Goal: Task Accomplishment & Management: Manage account settings

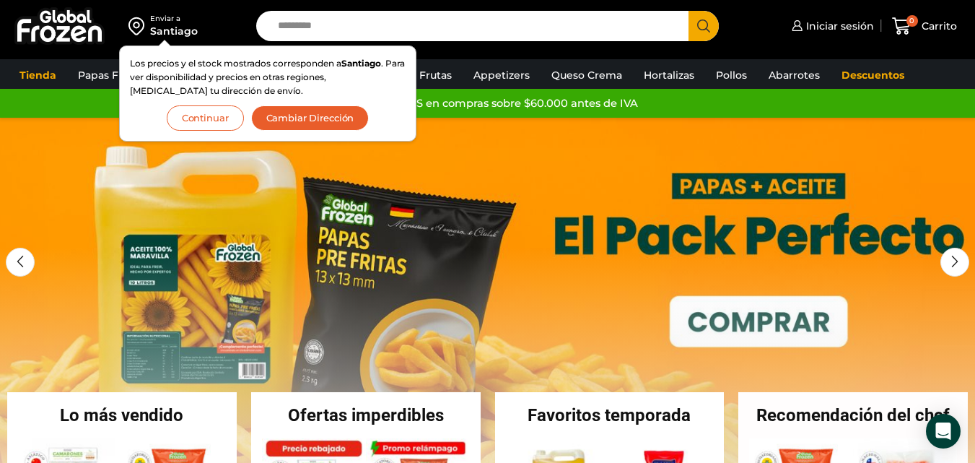
click at [299, 124] on button "Cambiar Dirección" at bounding box center [310, 117] width 118 height 25
click at [0, 0] on div at bounding box center [0, 0] width 0 height 0
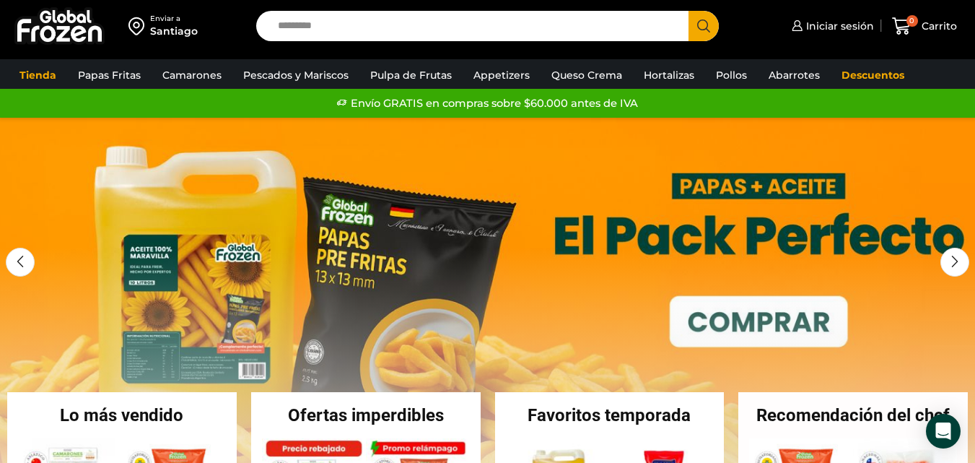
click at [191, 25] on div "Santiago" at bounding box center [174, 31] width 48 height 14
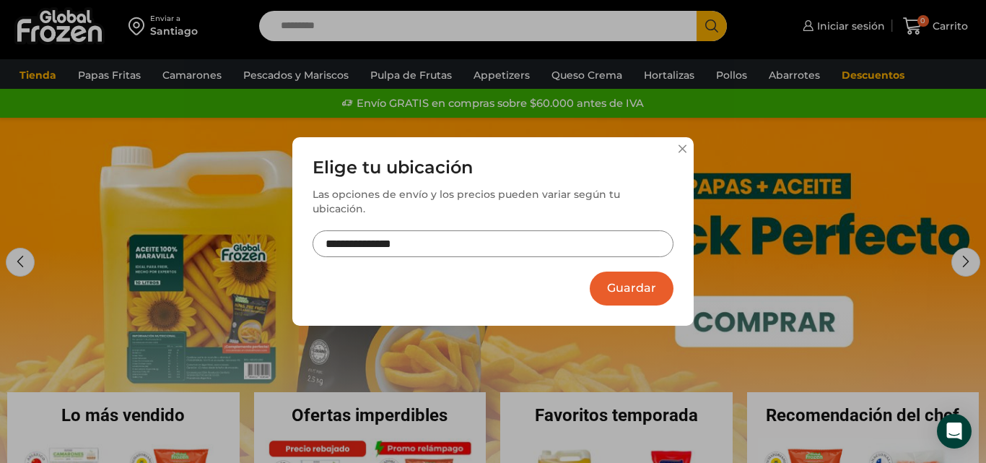
click at [473, 230] on input "**********" at bounding box center [492, 243] width 361 height 27
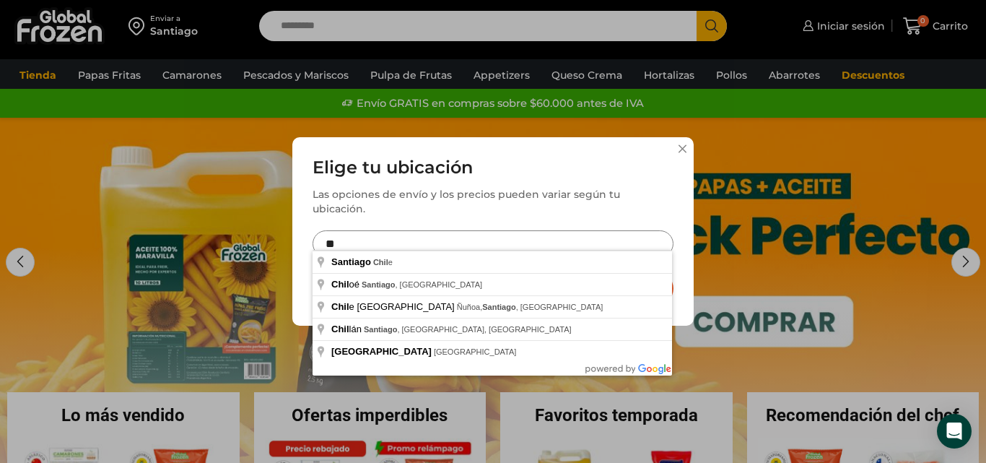
type input "*"
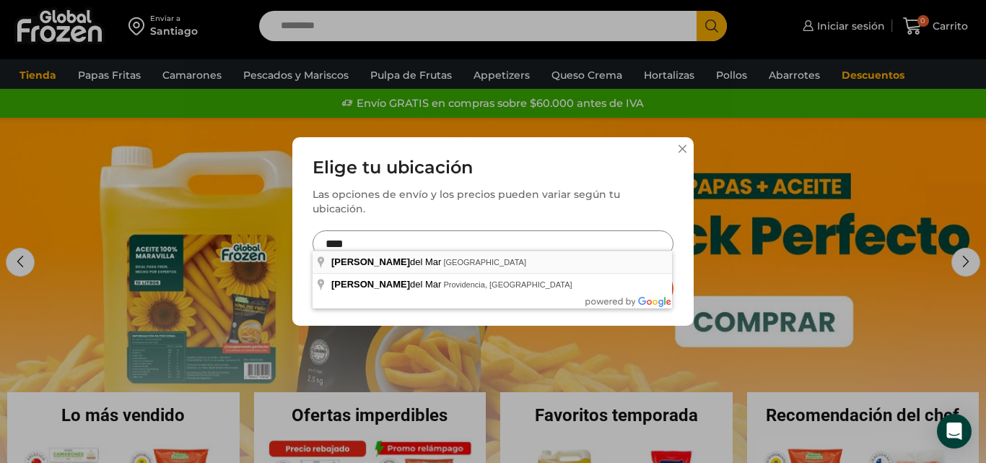
type input "**********"
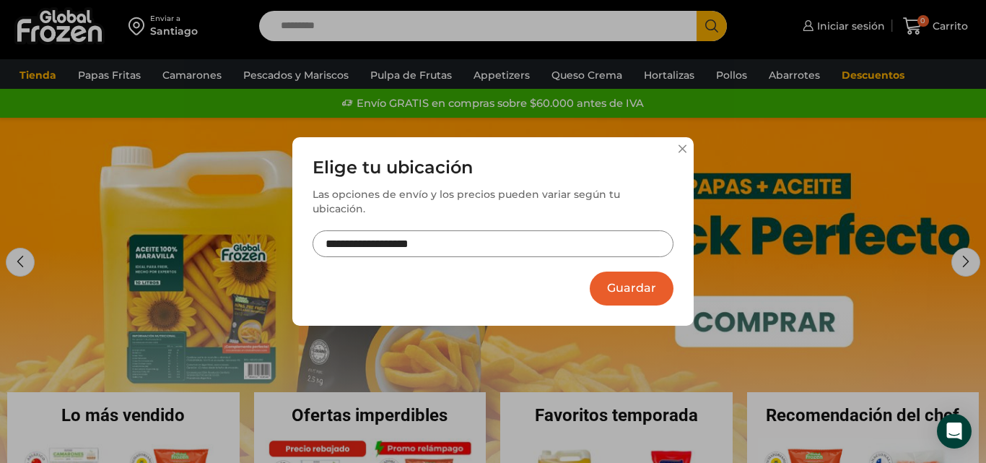
click at [634, 281] on button "Guardar" at bounding box center [632, 288] width 84 height 34
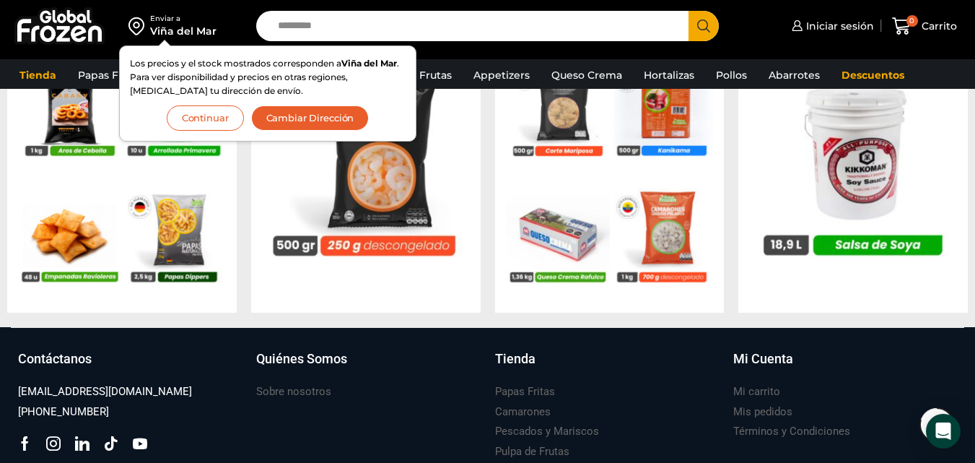
scroll to position [1489, 0]
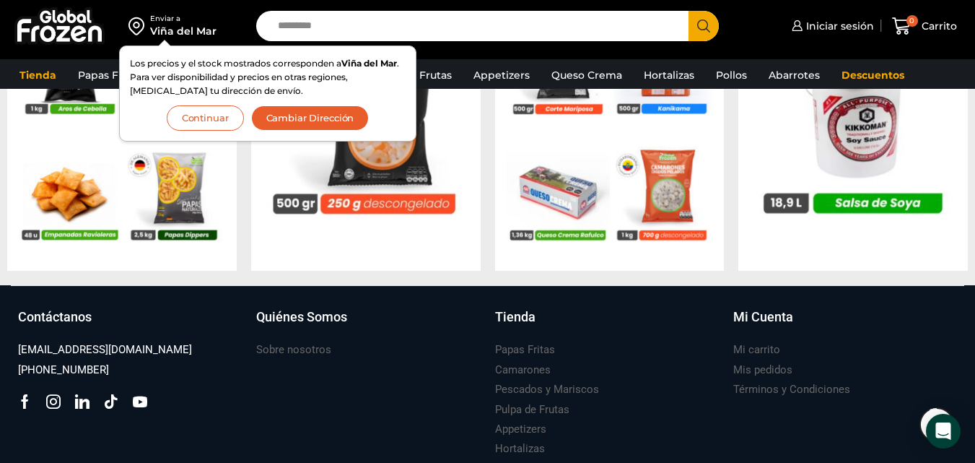
click at [310, 22] on input "Search input" at bounding box center [476, 26] width 411 height 30
type input "******"
click at [688, 11] on button "Search" at bounding box center [703, 26] width 30 height 30
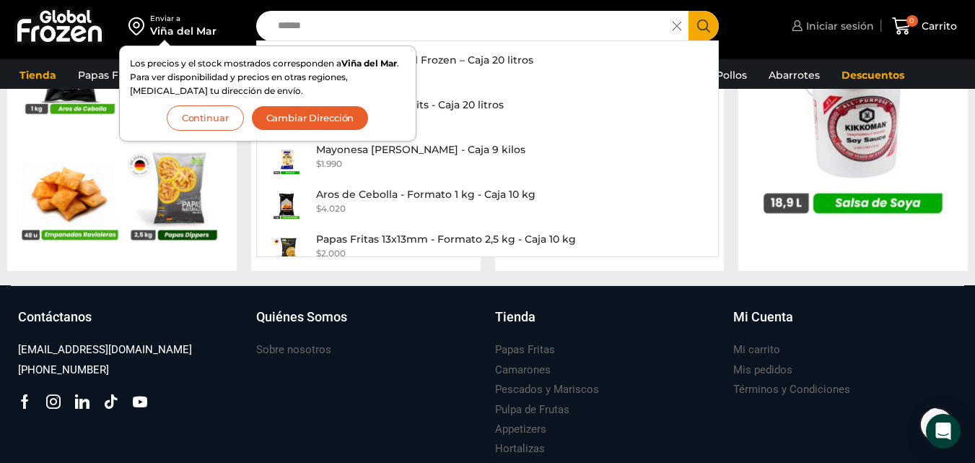
click at [807, 27] on span "Iniciar sesión" at bounding box center [837, 26] width 71 height 14
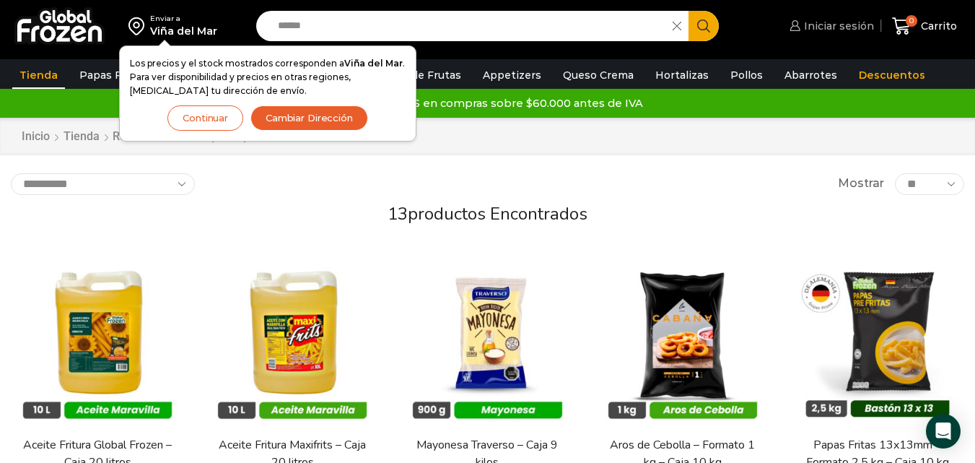
click at [822, 26] on span "Iniciar sesión" at bounding box center [837, 26] width 74 height 14
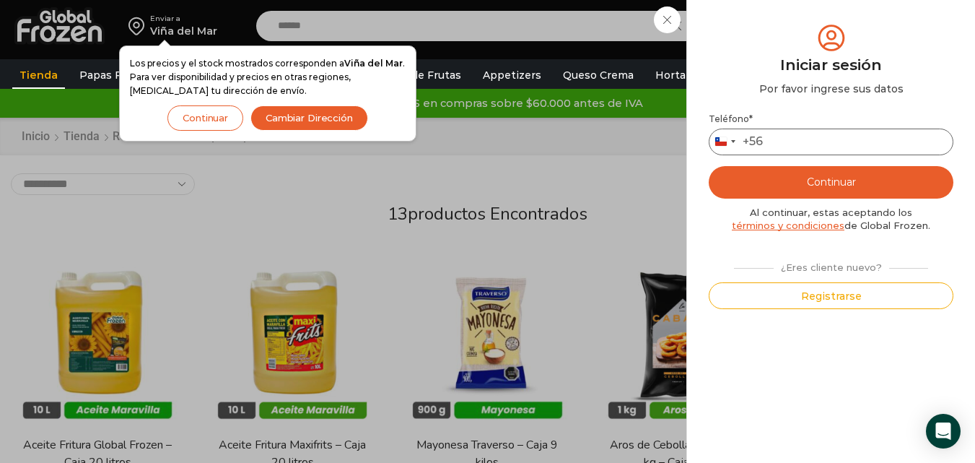
click at [783, 139] on input "Teléfono *" at bounding box center [831, 141] width 245 height 27
type input "*********"
click at [795, 178] on button "Continuar" at bounding box center [831, 182] width 245 height 32
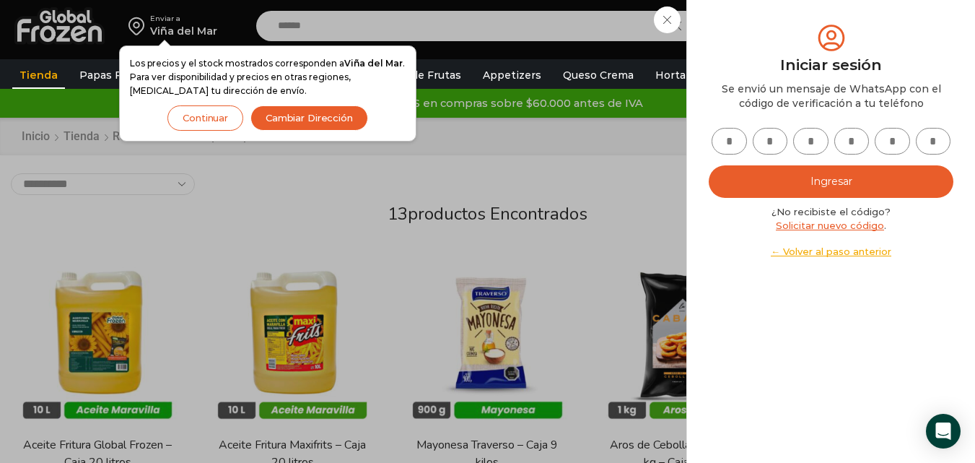
click at [733, 143] on input "text" at bounding box center [728, 141] width 35 height 27
type input "*"
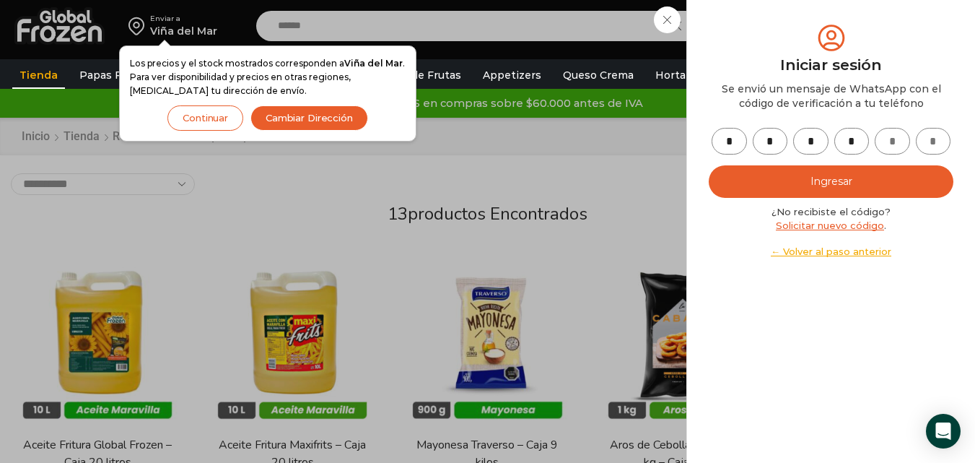
type input "*"
click at [819, 172] on button "Ingresar" at bounding box center [831, 181] width 245 height 32
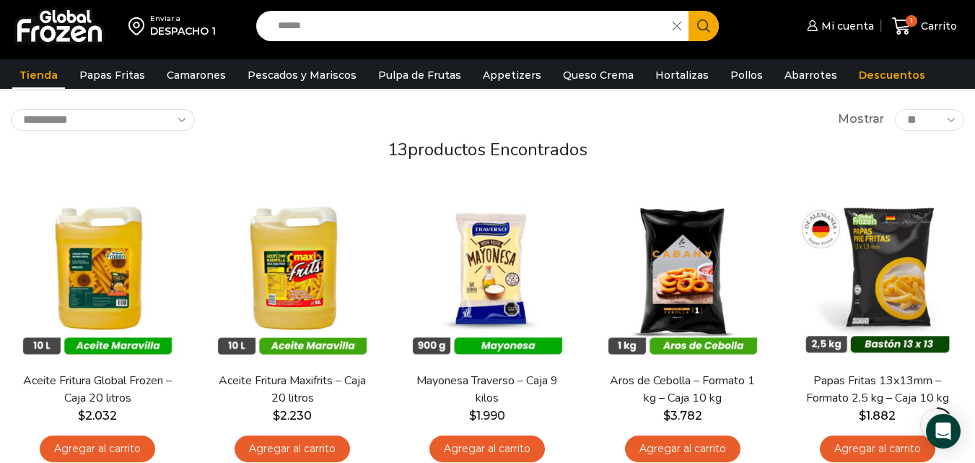
scroll to position [154, 0]
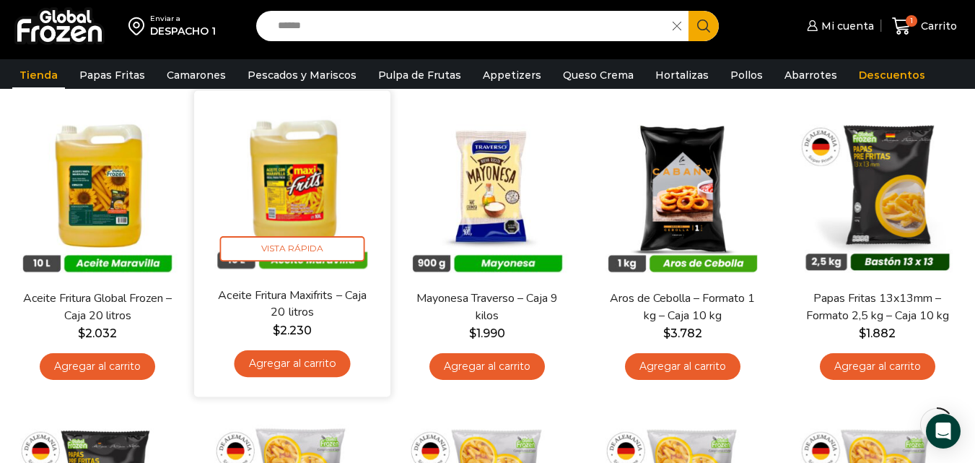
click at [306, 358] on link "Agregar al carrito" at bounding box center [293, 363] width 116 height 27
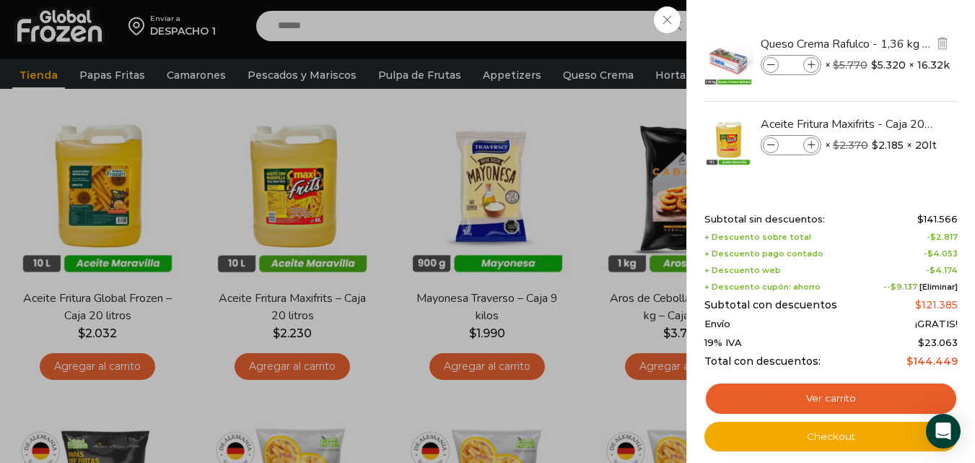
click at [769, 63] on icon at bounding box center [771, 65] width 8 height 8
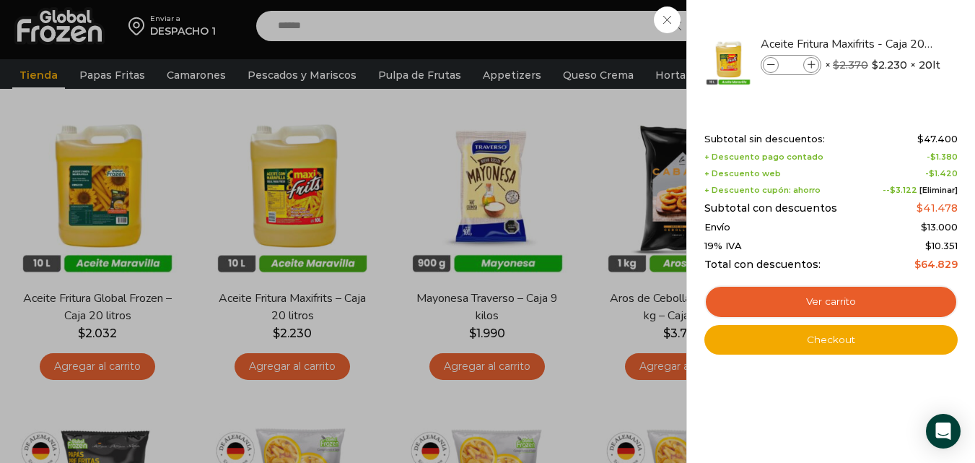
click at [888, 16] on div "1 Carrito 1 1 Shopping Cart *" at bounding box center [924, 26] width 72 height 34
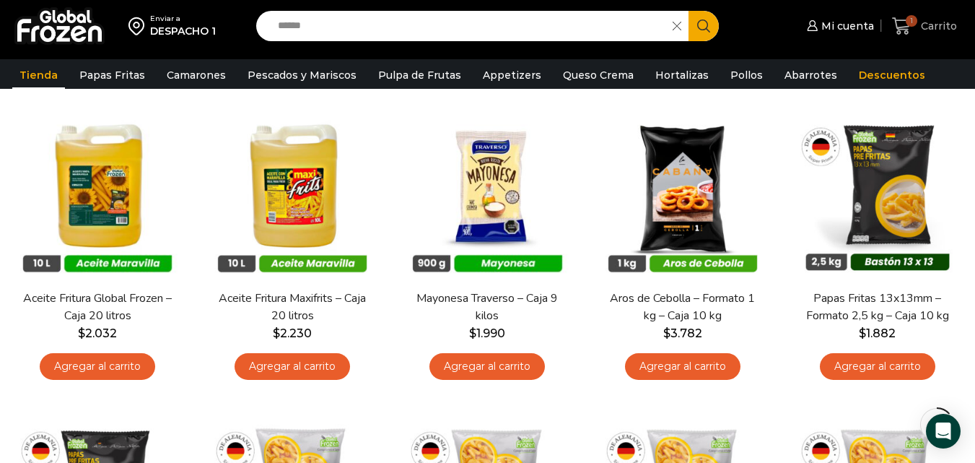
click at [926, 24] on span "Carrito" at bounding box center [937, 26] width 40 height 14
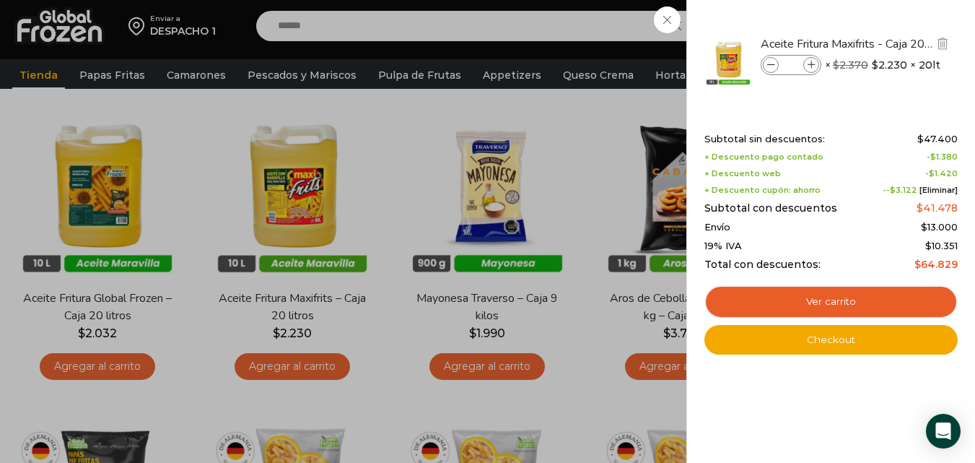
click at [811, 69] on icon at bounding box center [811, 65] width 8 height 8
type input "*"
click at [771, 63] on icon at bounding box center [771, 65] width 8 height 8
type input "*"
click at [771, 63] on icon at bounding box center [771, 65] width 8 height 8
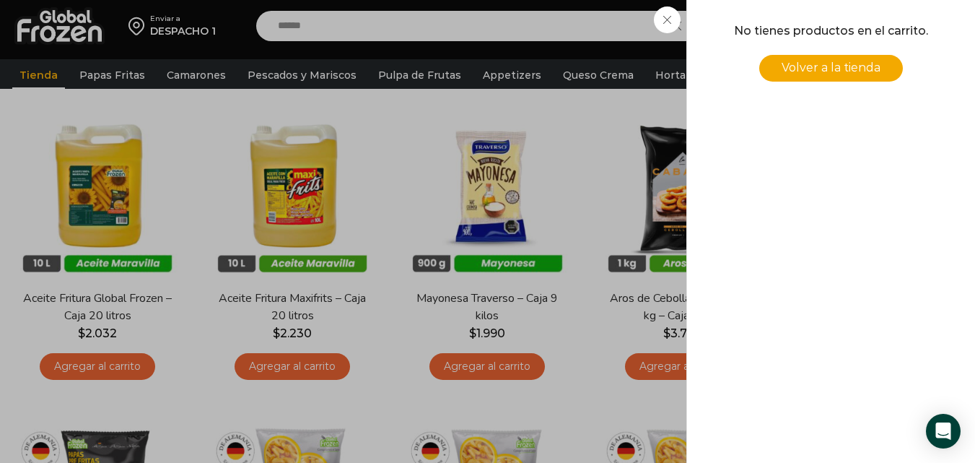
click at [888, 43] on div "0 [GEOGRAPHIC_DATA] 0 0 Shopping Cart No tienes productos en el carrito. Volver…" at bounding box center [924, 26] width 72 height 34
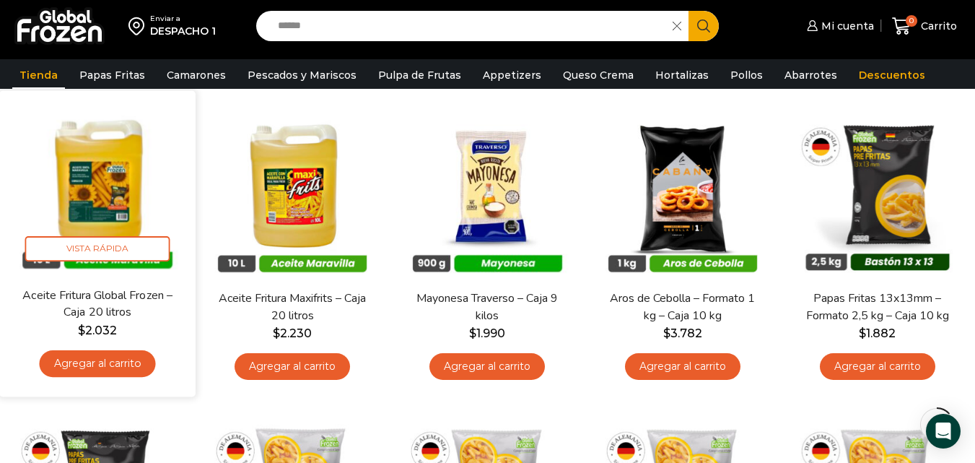
click at [117, 351] on link "Agregar al carrito" at bounding box center [98, 363] width 116 height 27
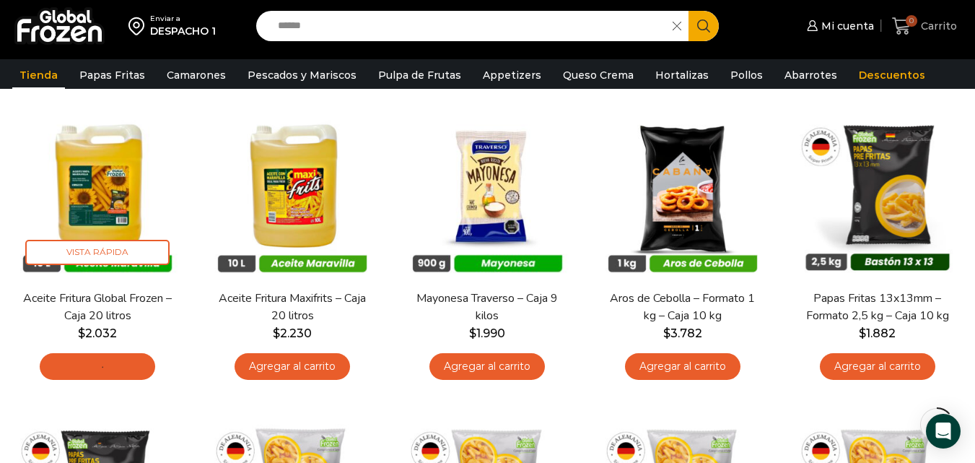
click at [927, 17] on span "0 [GEOGRAPHIC_DATA]" at bounding box center [924, 26] width 65 height 19
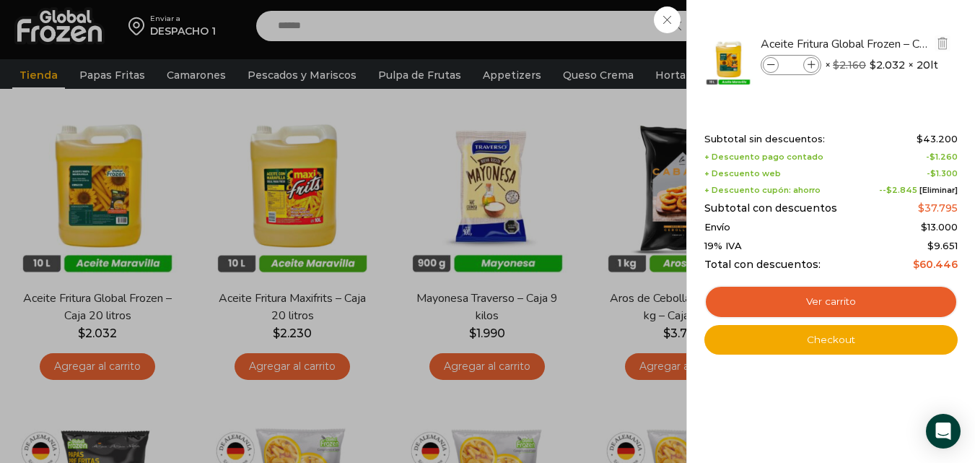
click at [812, 62] on icon at bounding box center [811, 65] width 8 height 8
type input "*"
click at [888, 43] on div "2 [GEOGRAPHIC_DATA] 2 2 Shopping Cart" at bounding box center [924, 26] width 72 height 34
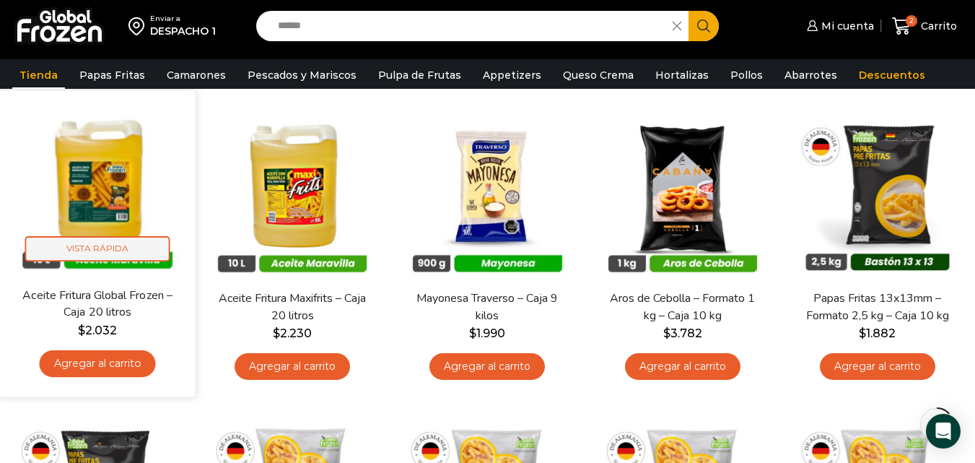
click at [121, 245] on span "Vista Rápida" at bounding box center [97, 248] width 145 height 25
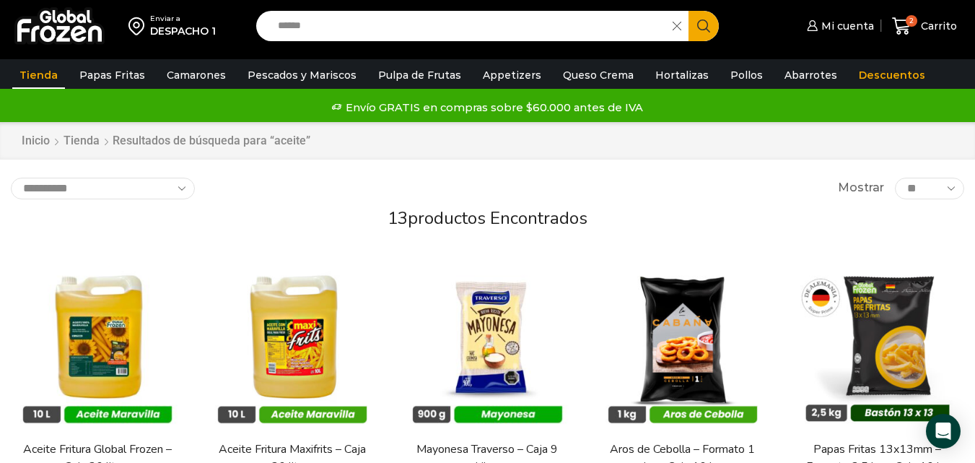
scroll to position [5, 0]
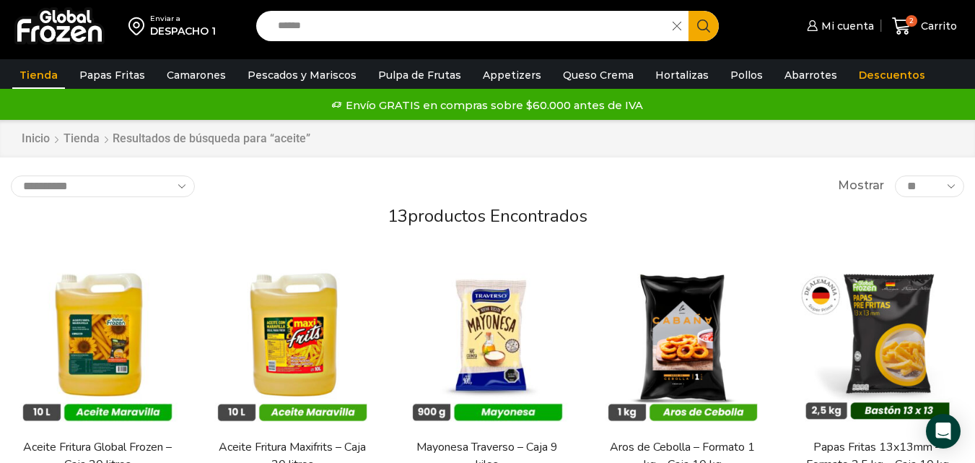
click at [601, 37] on input "******" at bounding box center [468, 26] width 395 height 30
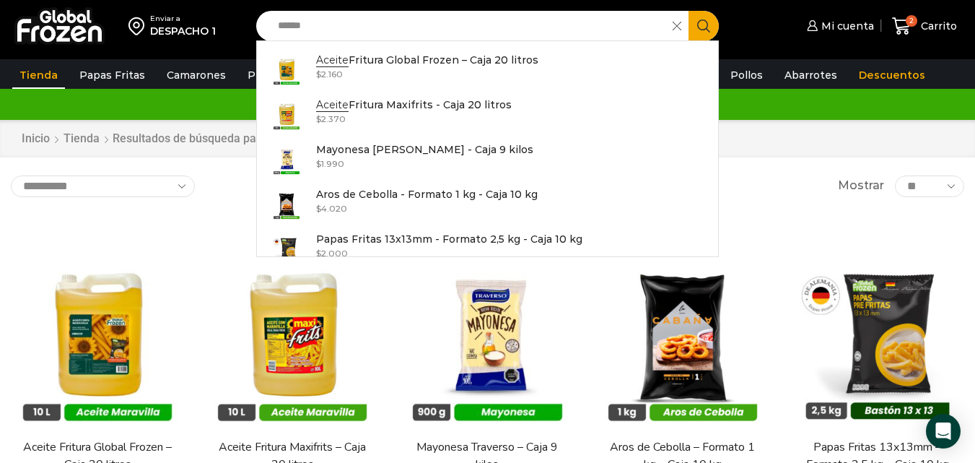
click at [680, 22] on icon at bounding box center [676, 26] width 9 height 9
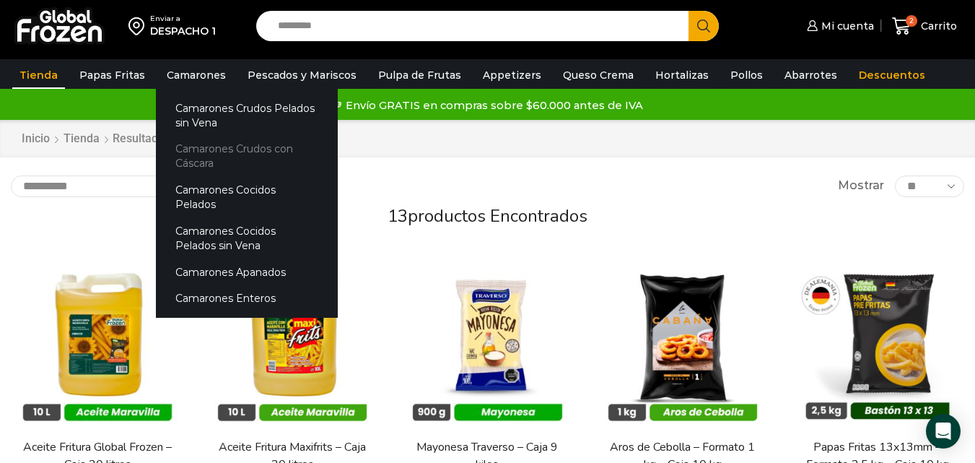
click at [219, 152] on link "Camarones Crudos con Cáscara" at bounding box center [247, 156] width 182 height 41
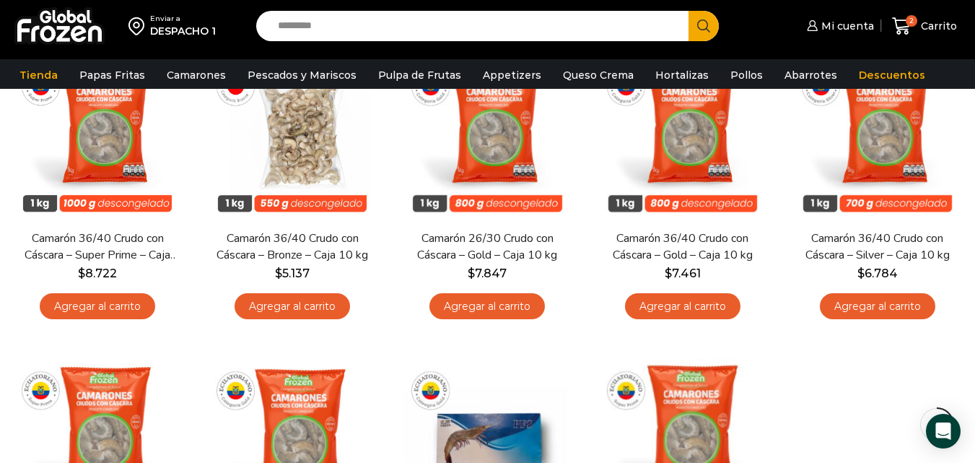
scroll to position [203, 0]
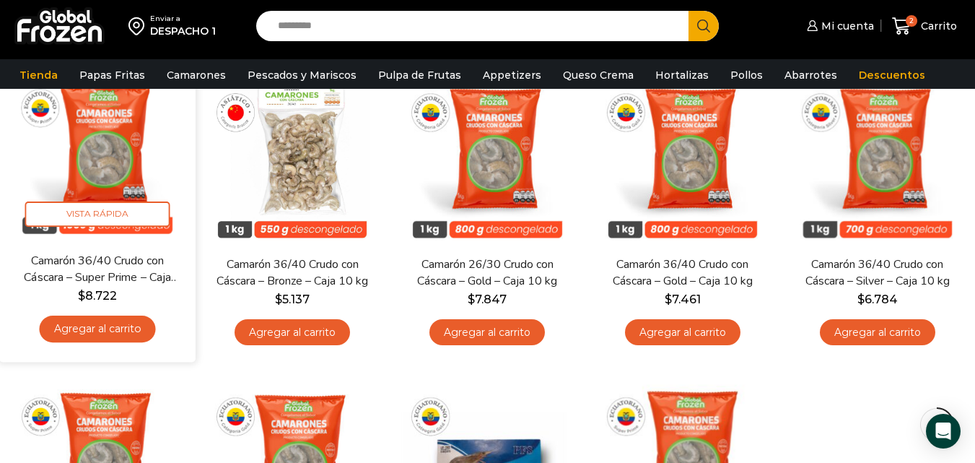
click at [128, 324] on link "Agregar al carrito" at bounding box center [98, 329] width 116 height 27
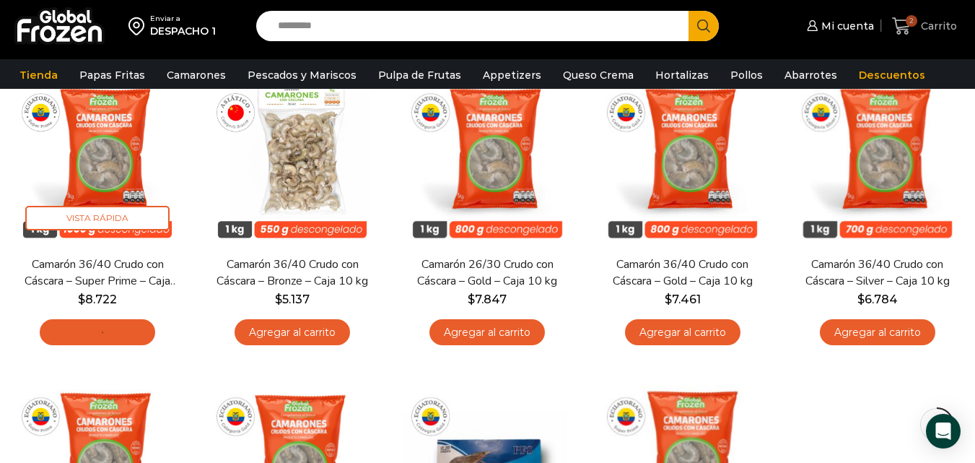
click at [943, 22] on span "Carrito" at bounding box center [937, 26] width 40 height 14
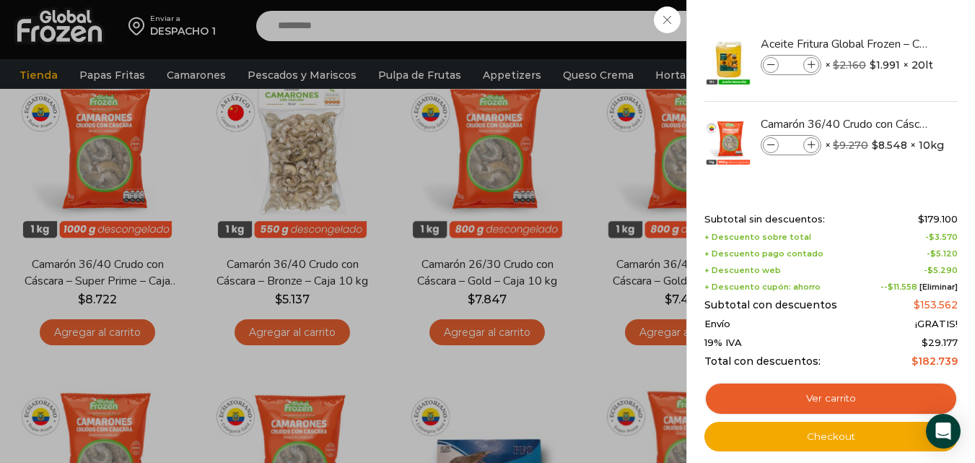
click at [888, 43] on div "3 [GEOGRAPHIC_DATA] 3 3 Shopping Cart *" at bounding box center [924, 26] width 72 height 34
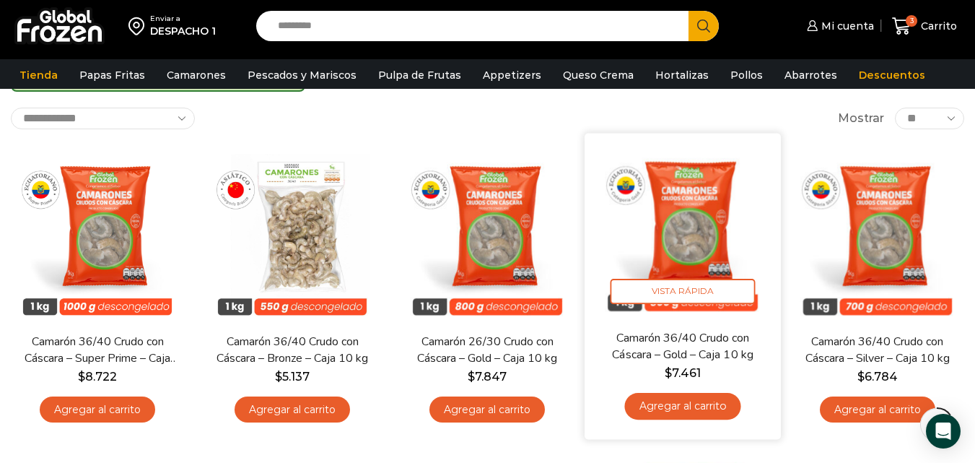
scroll to position [133, 0]
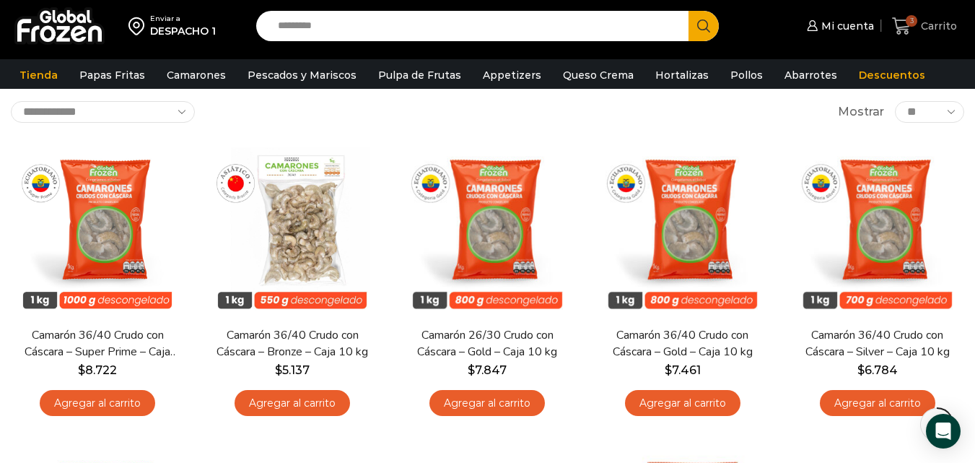
click at [941, 23] on span "Carrito" at bounding box center [937, 26] width 40 height 14
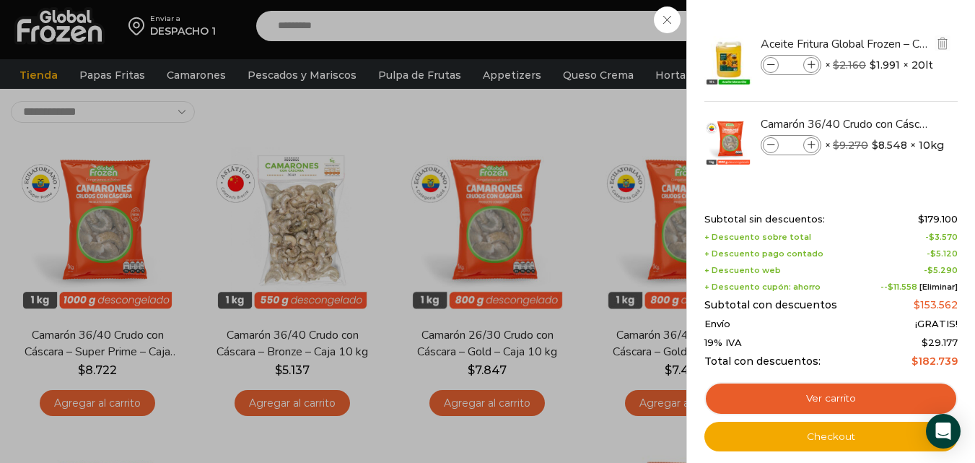
click at [769, 61] on icon at bounding box center [771, 65] width 8 height 8
type input "*"
click at [771, 62] on icon at bounding box center [771, 65] width 8 height 8
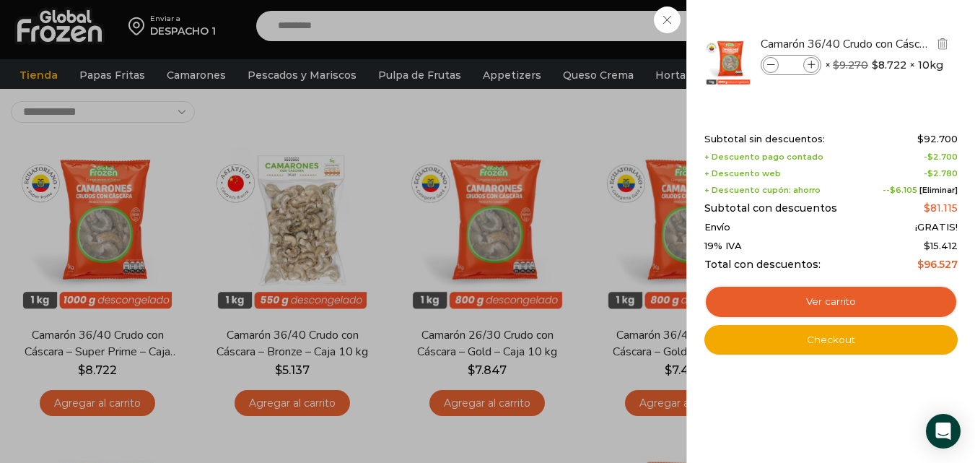
click at [767, 62] on icon at bounding box center [771, 65] width 8 height 8
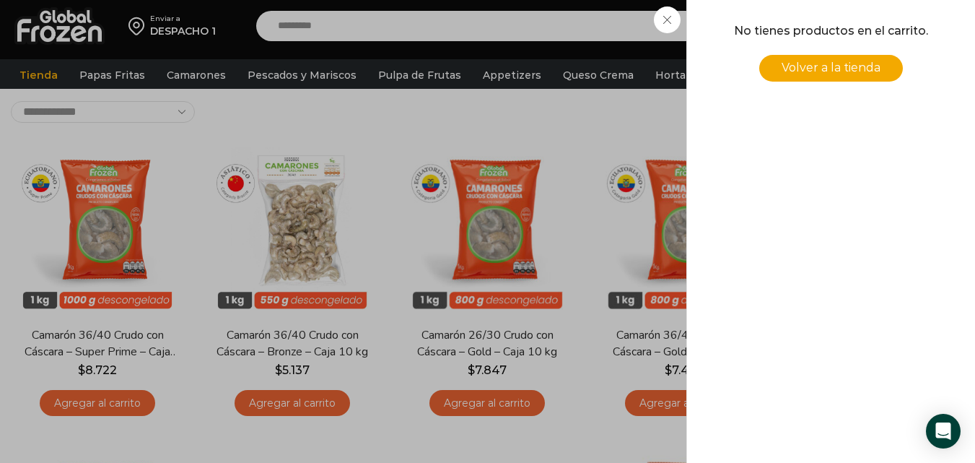
click at [888, 43] on div "0 [GEOGRAPHIC_DATA] 0 0 Shopping Cart No tienes productos en el carrito. Volver…" at bounding box center [924, 26] width 72 height 34
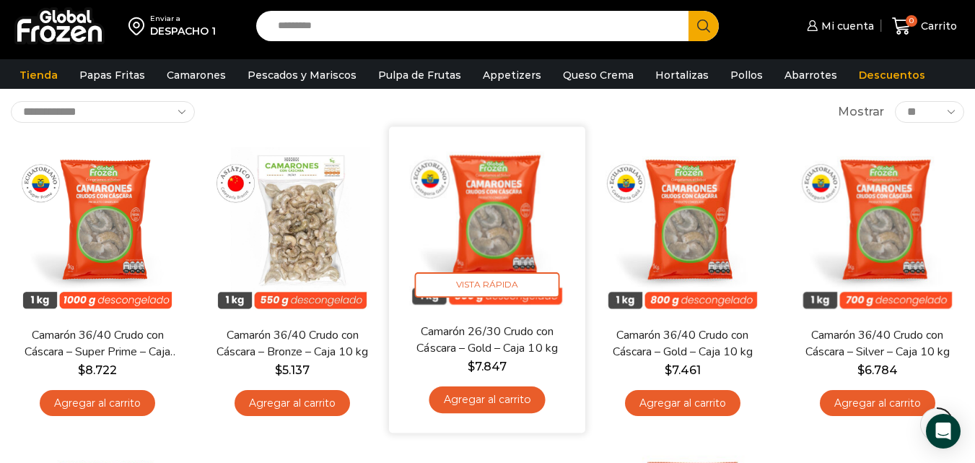
click at [493, 395] on link "Agregar al carrito" at bounding box center [487, 400] width 116 height 27
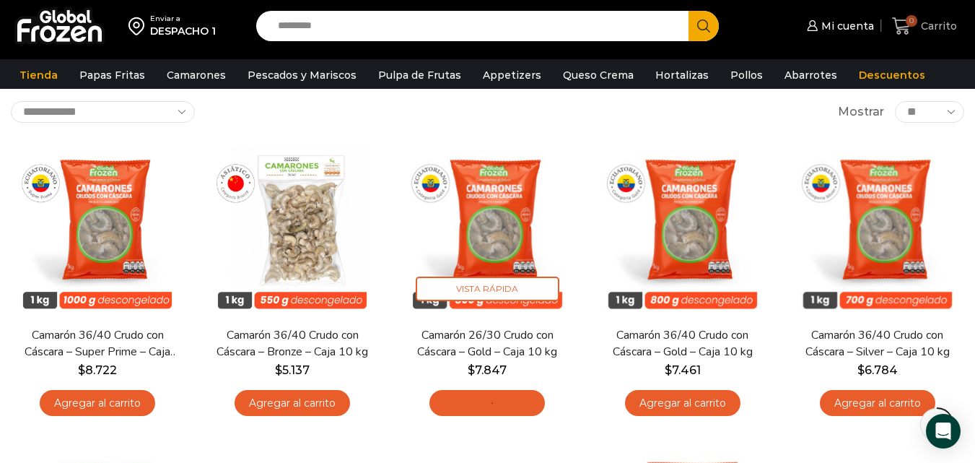
click at [929, 17] on span "0 [GEOGRAPHIC_DATA]" at bounding box center [924, 26] width 65 height 19
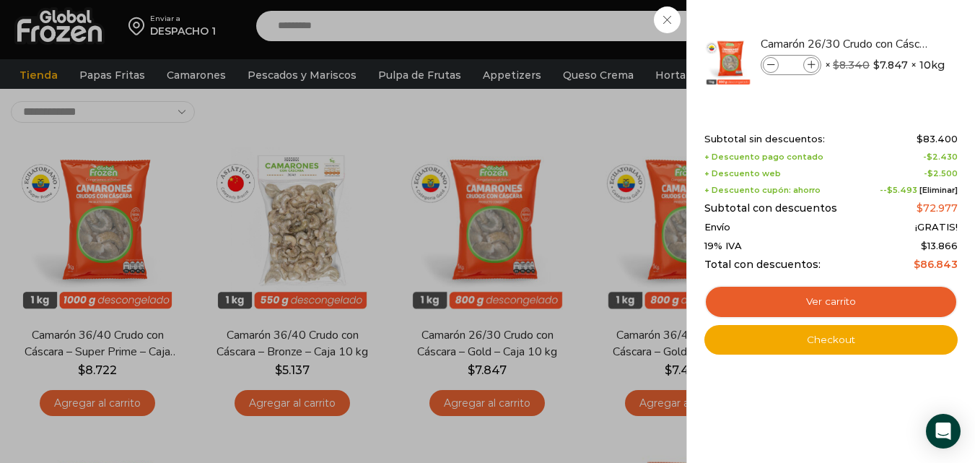
click at [888, 43] on div "1 Carrito 1 1 Shopping Cart *" at bounding box center [924, 26] width 72 height 34
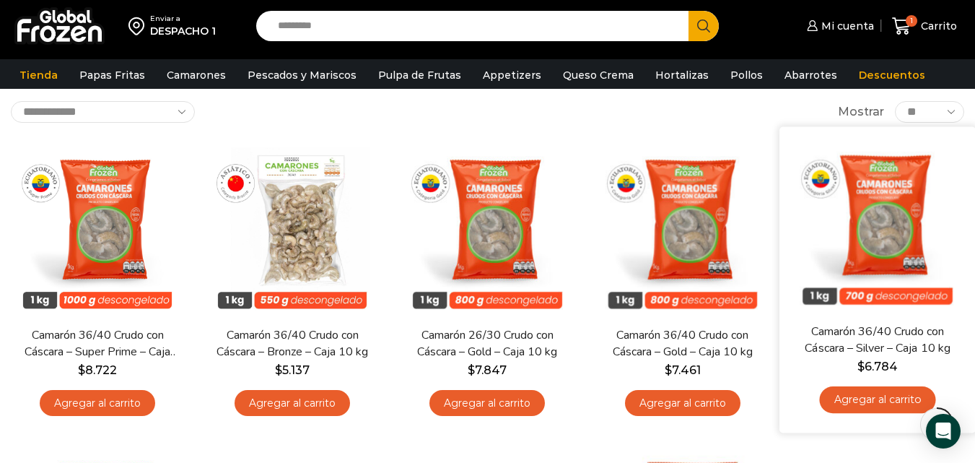
drag, startPoint x: 885, startPoint y: 411, endPoint x: 970, endPoint y: 373, distance: 93.3
click at [970, 373] on div "En stock Vista Rápida Camarón 36/40 Crudo con Cáscara – Silver – Caja 10 kg $ 6…" at bounding box center [877, 280] width 196 height 306
click at [867, 409] on link "Agregar al carrito" at bounding box center [877, 400] width 116 height 27
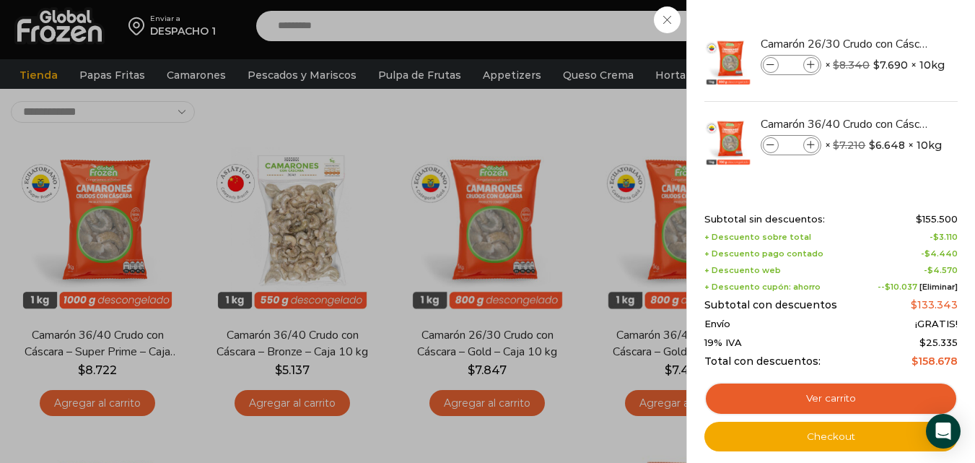
click at [914, 26] on div "2 Carrito 2 2 Shopping Cart" at bounding box center [924, 26] width 72 height 34
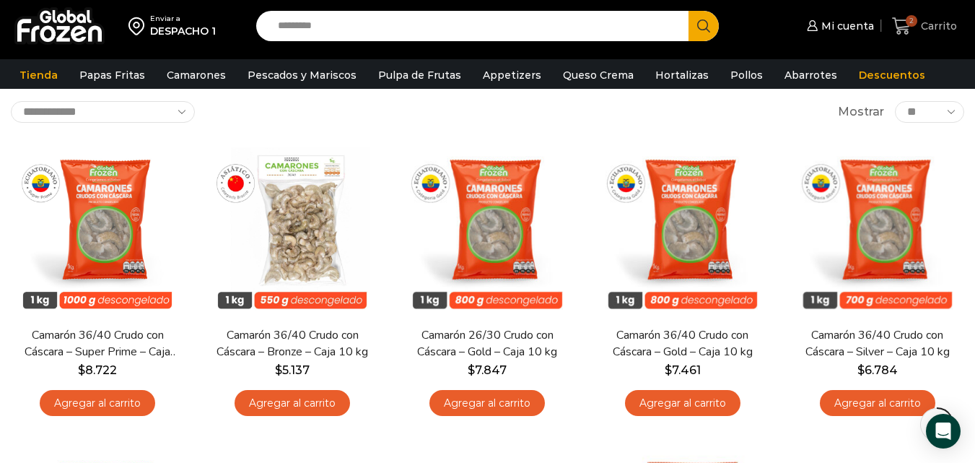
click at [908, 14] on link "2 Carrito" at bounding box center [924, 26] width 72 height 34
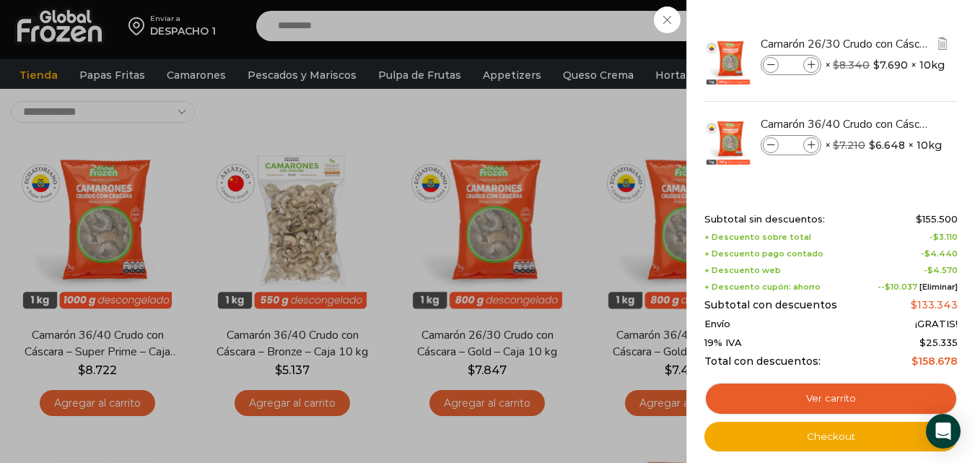
click at [774, 66] on icon at bounding box center [771, 65] width 8 height 8
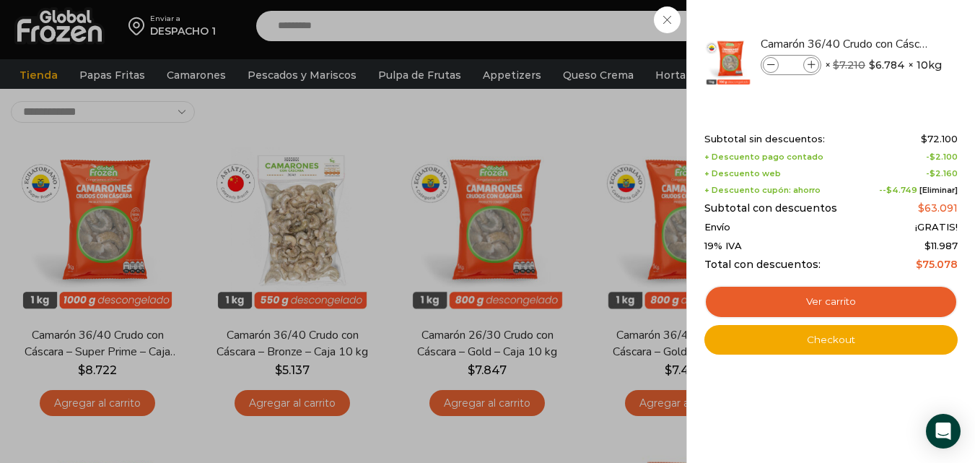
click at [888, 43] on div "1 Carrito 1 1 Shopping Cart" at bounding box center [924, 26] width 72 height 34
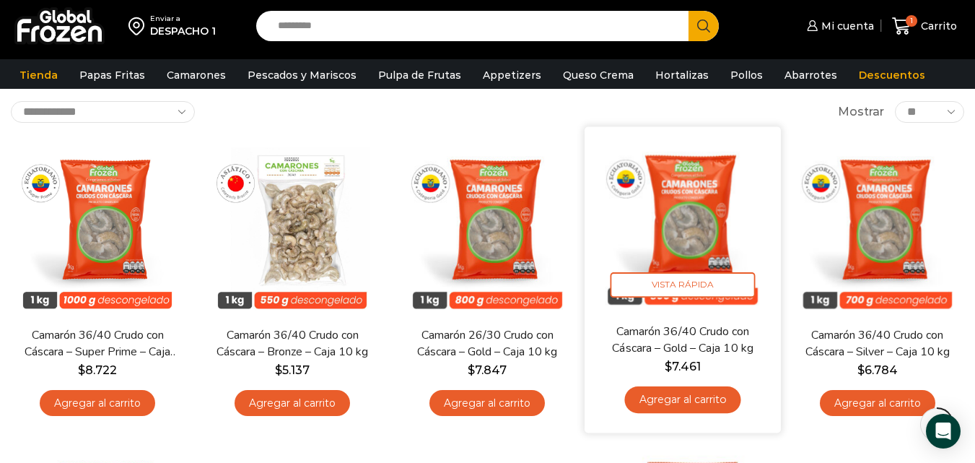
click at [721, 401] on link "Agregar al carrito" at bounding box center [682, 400] width 116 height 27
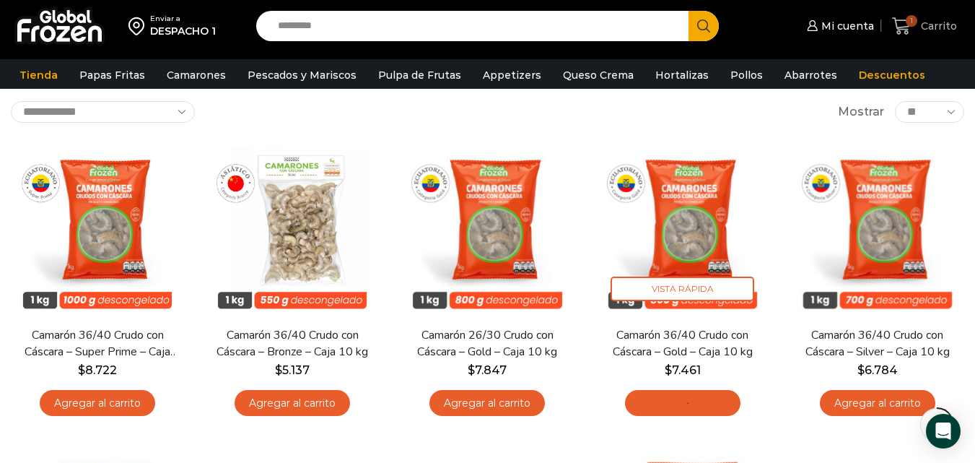
click at [933, 17] on span "1 Carrito" at bounding box center [924, 26] width 65 height 19
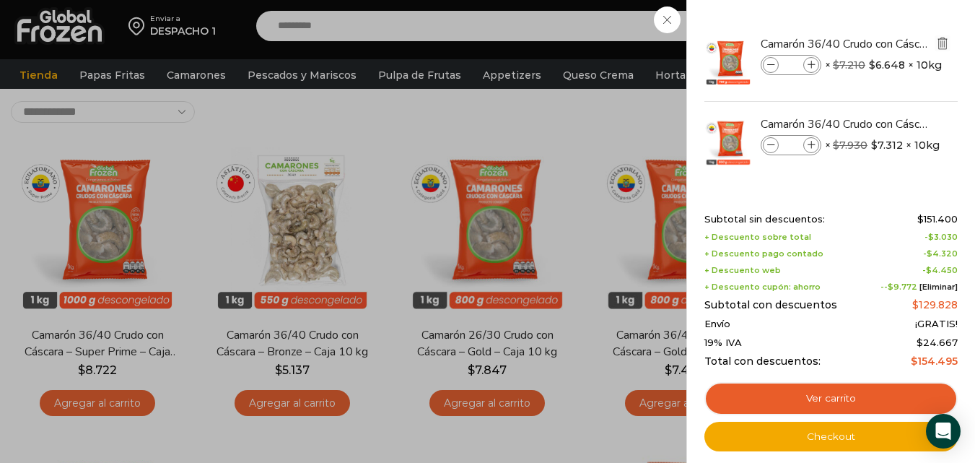
click at [947, 41] on img "Eliminar Camarón 36/40 Crudo con Cáscara - Silver - Caja 10 kg del carrito" at bounding box center [942, 43] width 13 height 13
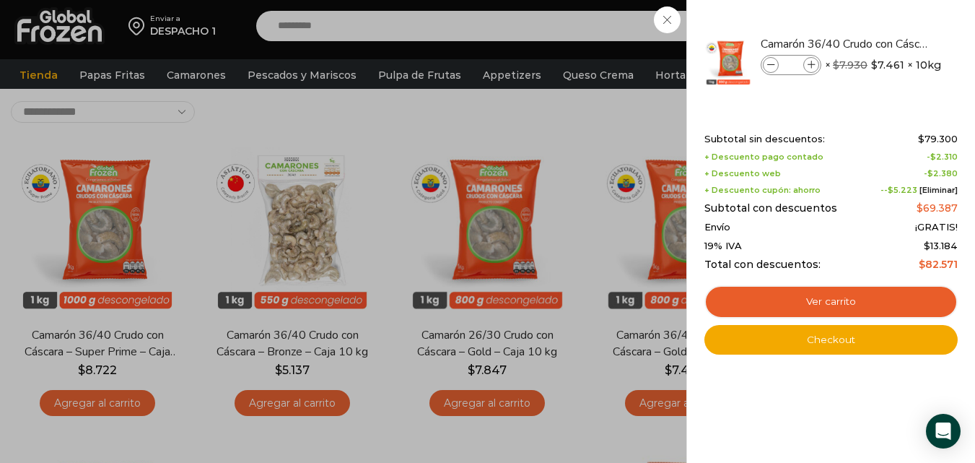
click at [888, 43] on div "1 Carrito 1 1 Shopping Cart" at bounding box center [924, 26] width 72 height 34
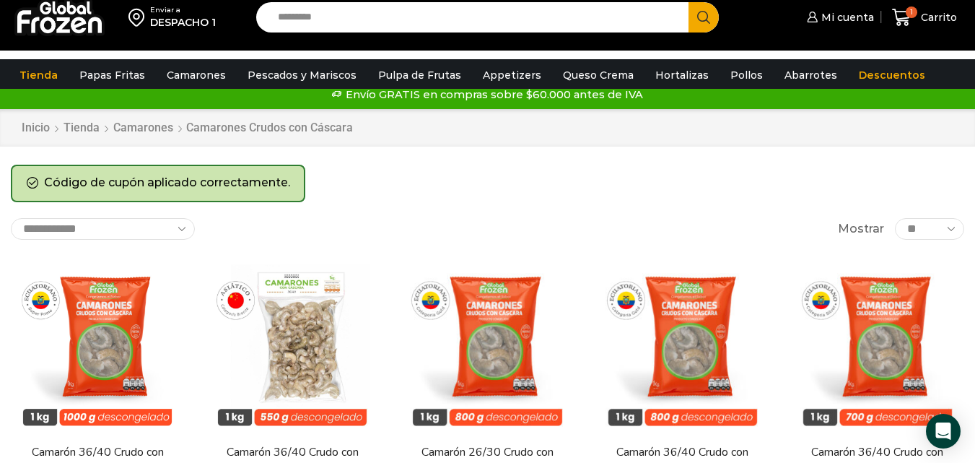
scroll to position [0, 0]
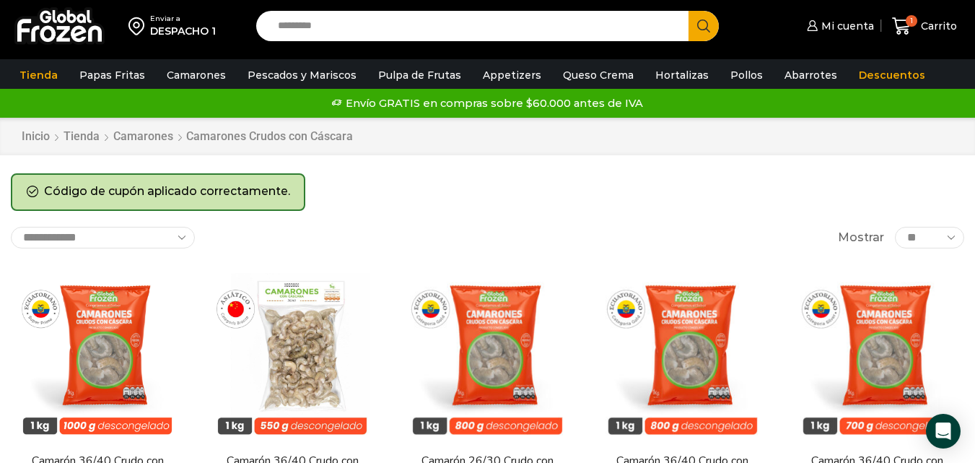
click at [146, 236] on select "**********" at bounding box center [103, 238] width 184 height 22
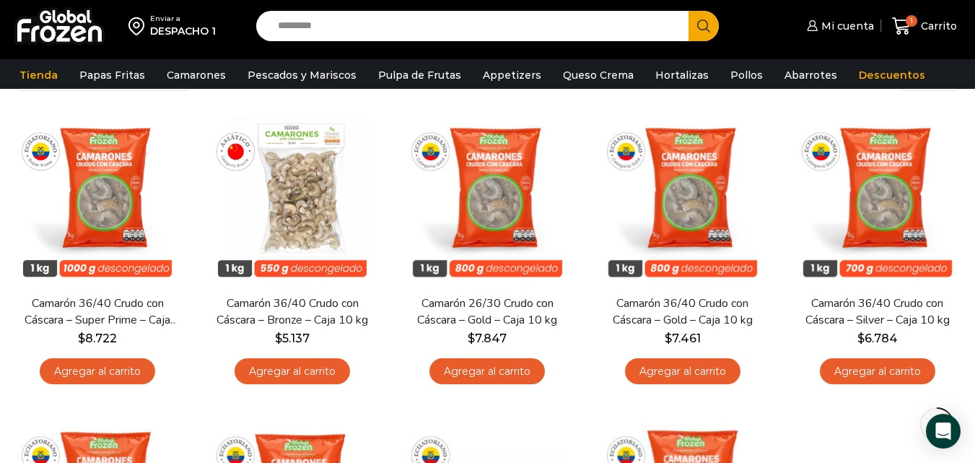
scroll to position [197, 0]
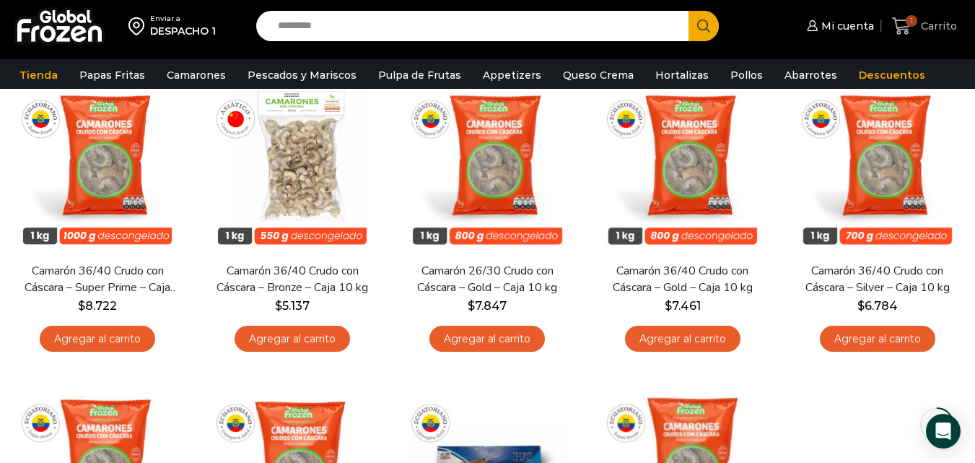
click at [921, 20] on span "Carrito" at bounding box center [937, 26] width 40 height 14
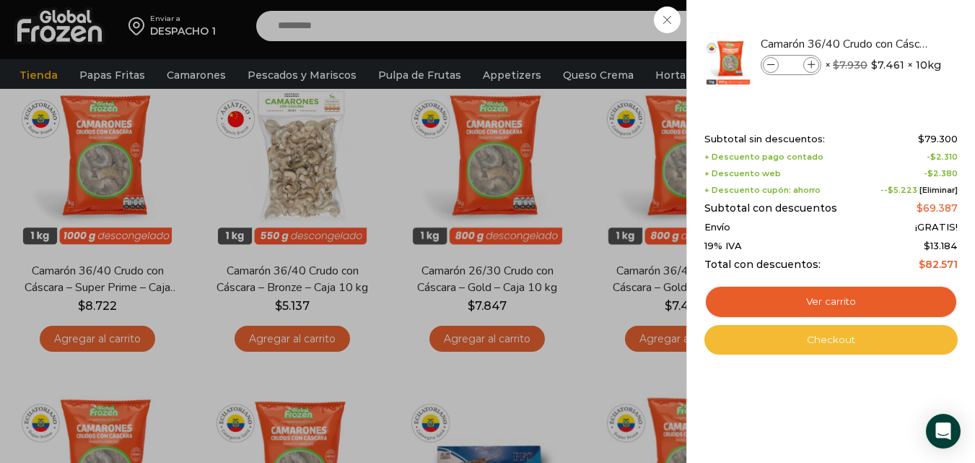
click at [865, 339] on link "Checkout" at bounding box center [830, 340] width 253 height 30
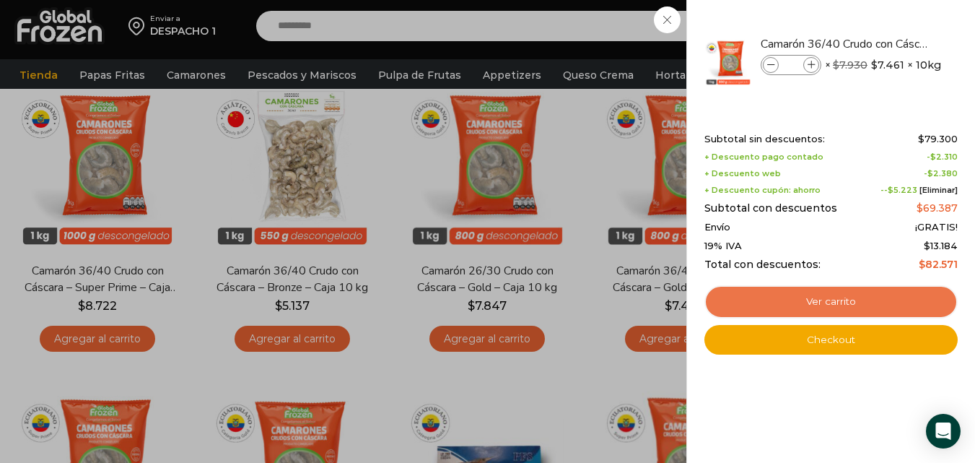
click at [828, 302] on link "Ver carrito" at bounding box center [830, 301] width 253 height 33
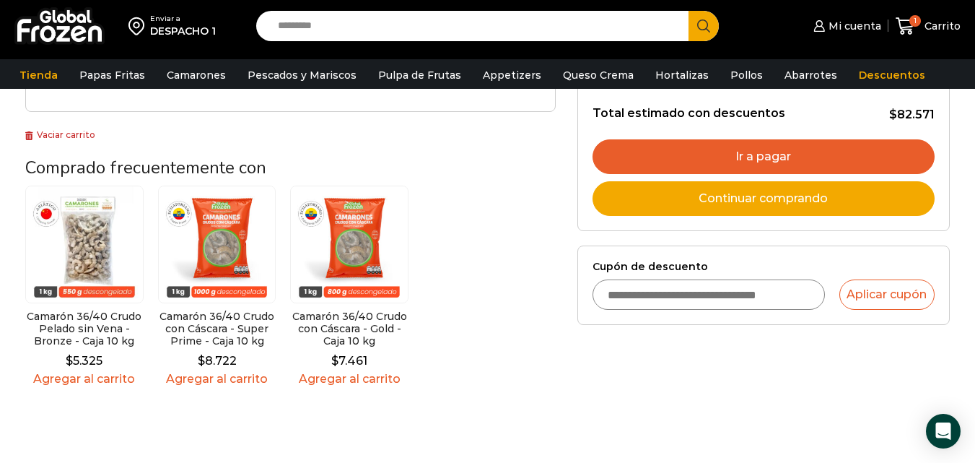
scroll to position [48, 0]
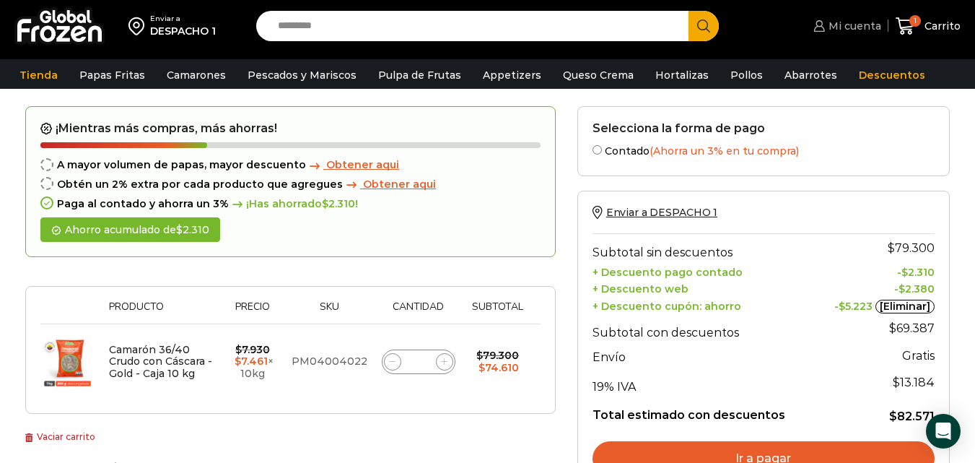
click at [849, 33] on link "Mi cuenta" at bounding box center [845, 26] width 71 height 29
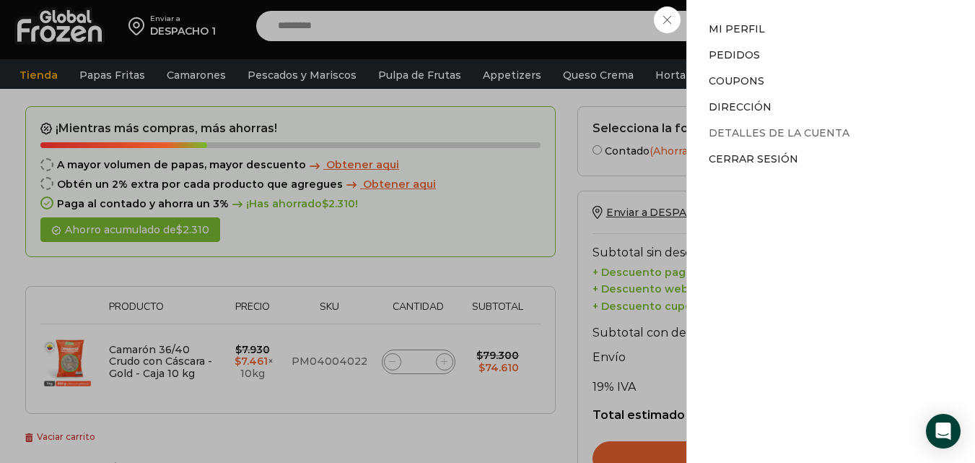
click at [749, 129] on link "Detalles de la cuenta" at bounding box center [779, 132] width 141 height 13
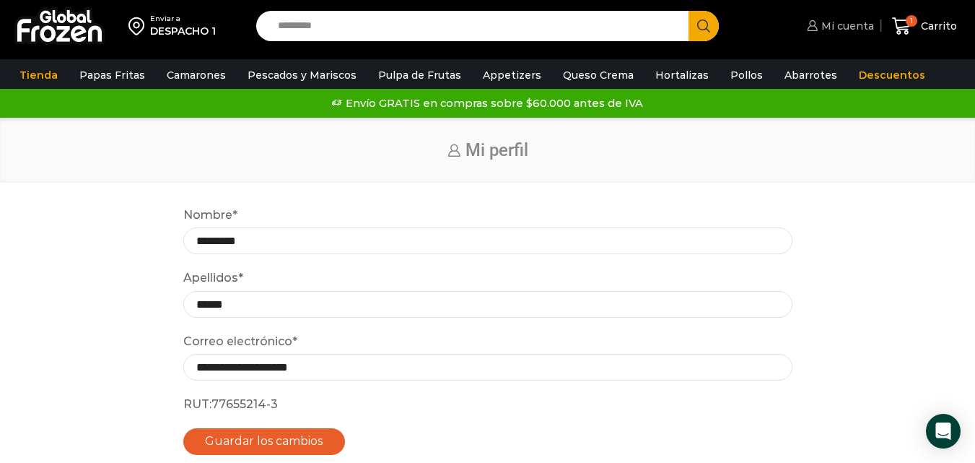
click at [864, 27] on span "Mi cuenta" at bounding box center [846, 26] width 56 height 14
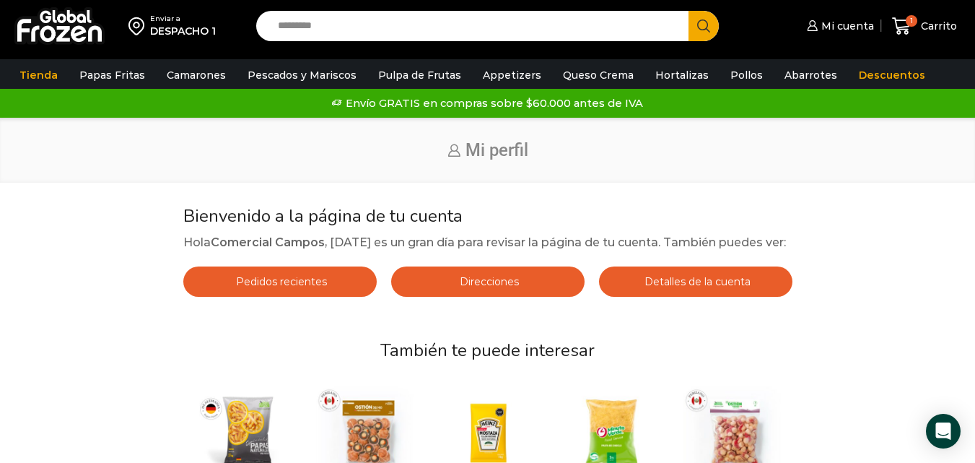
click at [491, 270] on link "Direcciones" at bounding box center [487, 281] width 193 height 30
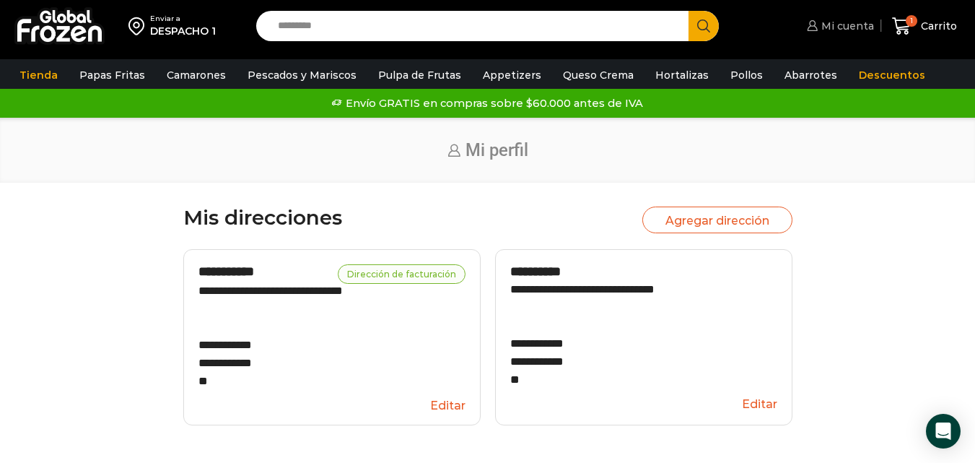
click at [842, 29] on span "Mi cuenta" at bounding box center [846, 26] width 56 height 14
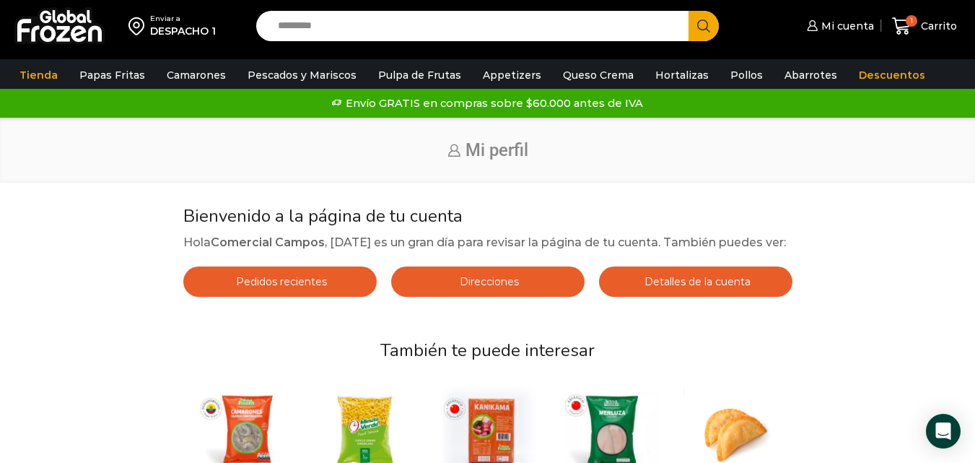
click at [633, 286] on link "Detalles de la cuenta" at bounding box center [695, 281] width 193 height 30
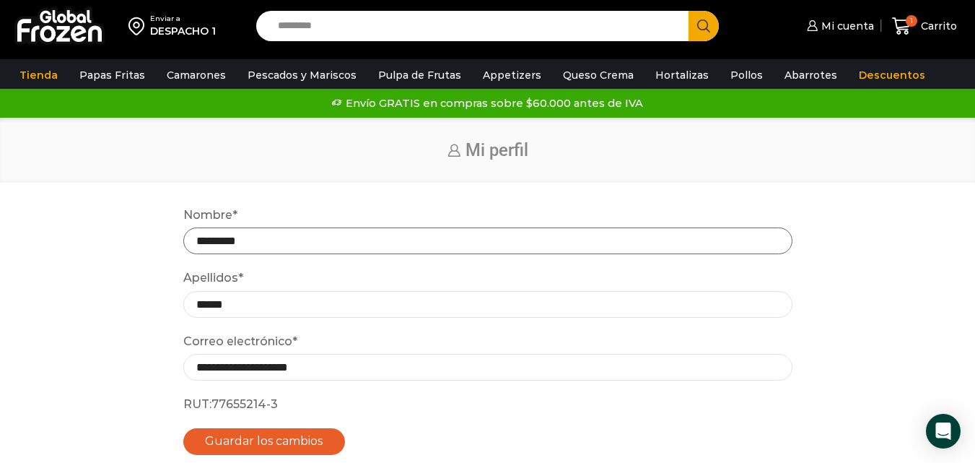
click at [500, 238] on input "*********" at bounding box center [487, 240] width 609 height 27
type input "*"
type input "**********"
click at [474, 310] on input "******" at bounding box center [487, 304] width 609 height 27
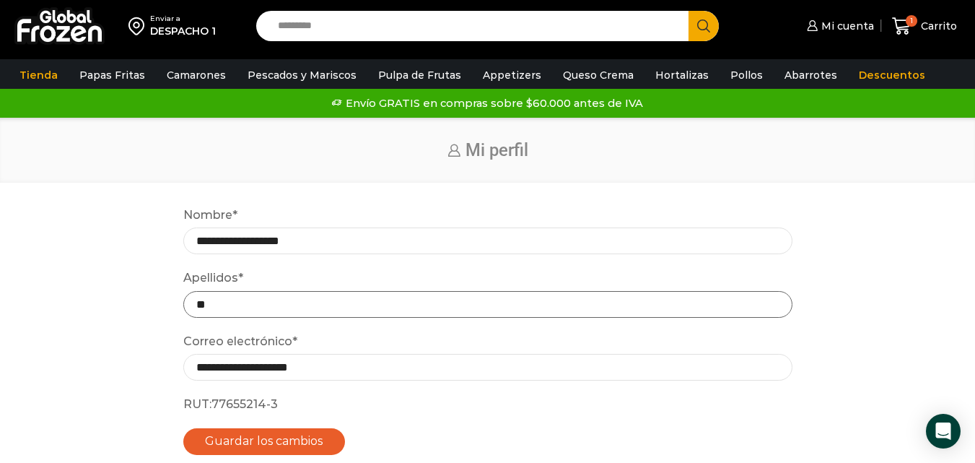
type input "*"
click at [841, 19] on span "Mi cuenta" at bounding box center [846, 26] width 56 height 14
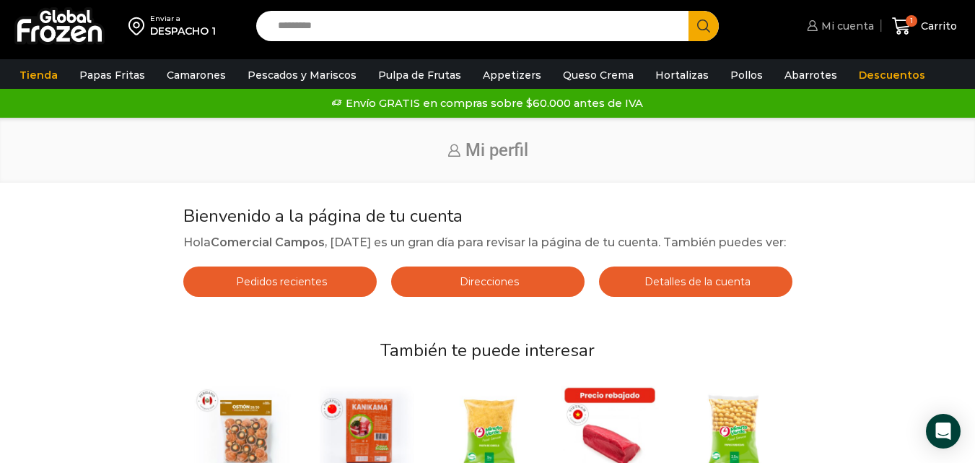
click at [853, 19] on span "Mi cuenta" at bounding box center [846, 26] width 56 height 14
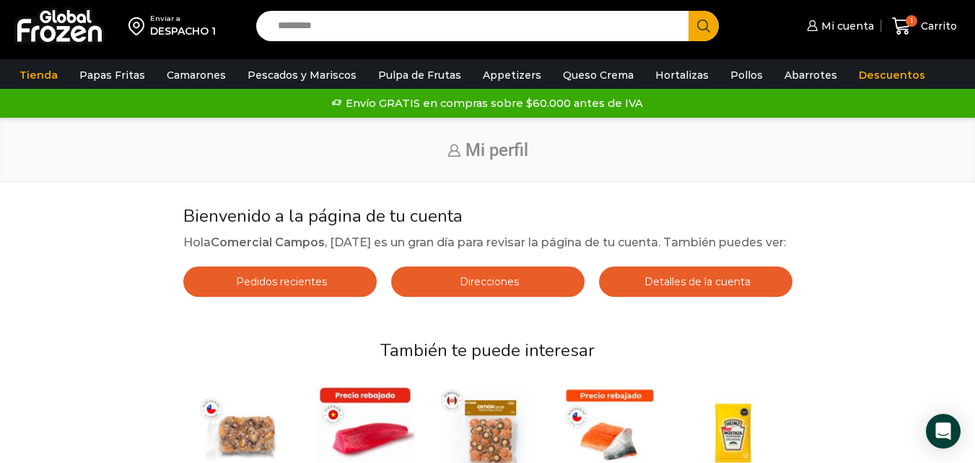
click at [294, 276] on span "Pedidos recientes" at bounding box center [279, 281] width 95 height 13
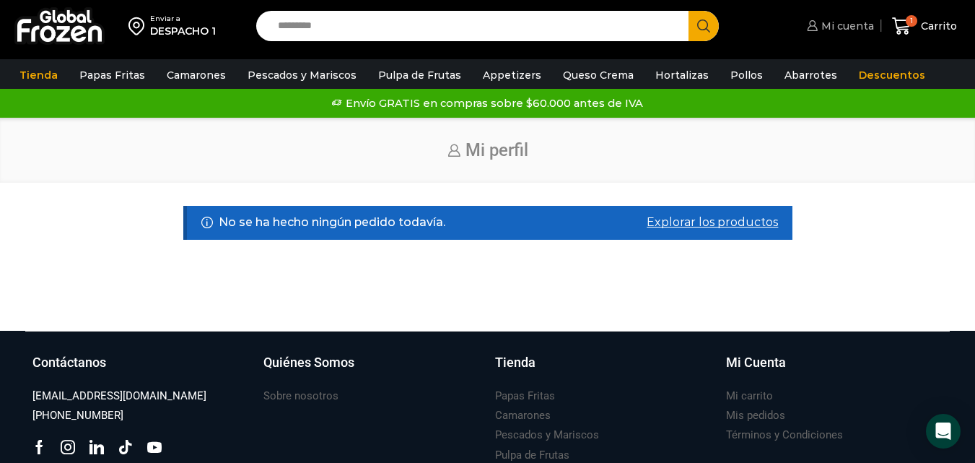
click at [839, 20] on span "Mi cuenta" at bounding box center [846, 26] width 56 height 14
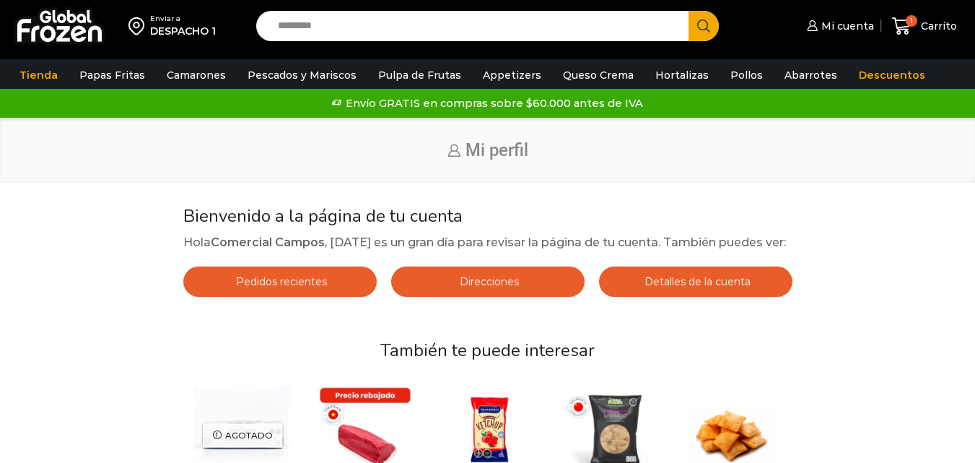
click at [691, 288] on span "Detalles de la cuenta" at bounding box center [696, 281] width 110 height 13
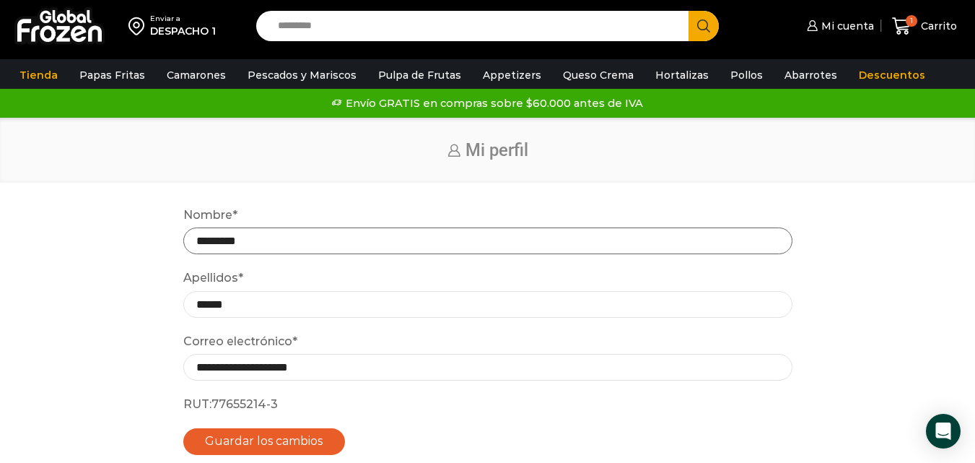
click at [742, 240] on input "*********" at bounding box center [487, 240] width 609 height 27
type input "*"
type input "**********"
click at [670, 310] on input "******" at bounding box center [487, 304] width 609 height 27
type input "*"
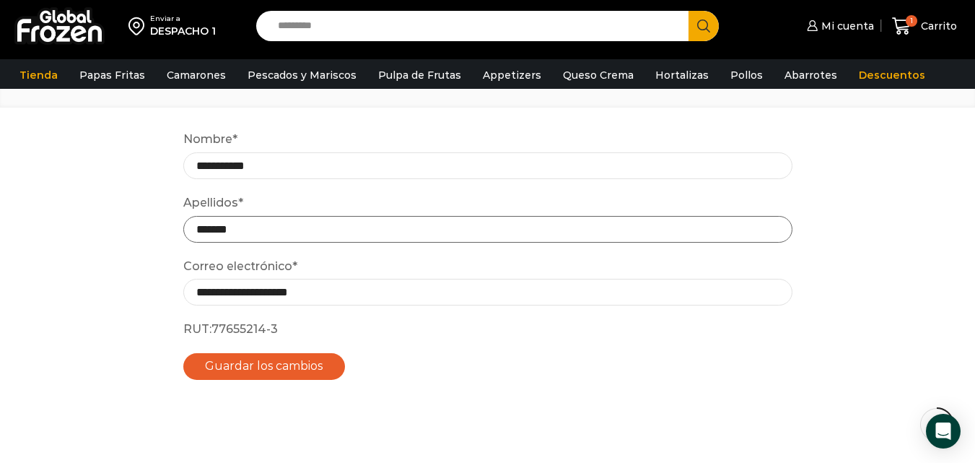
scroll to position [84, 0]
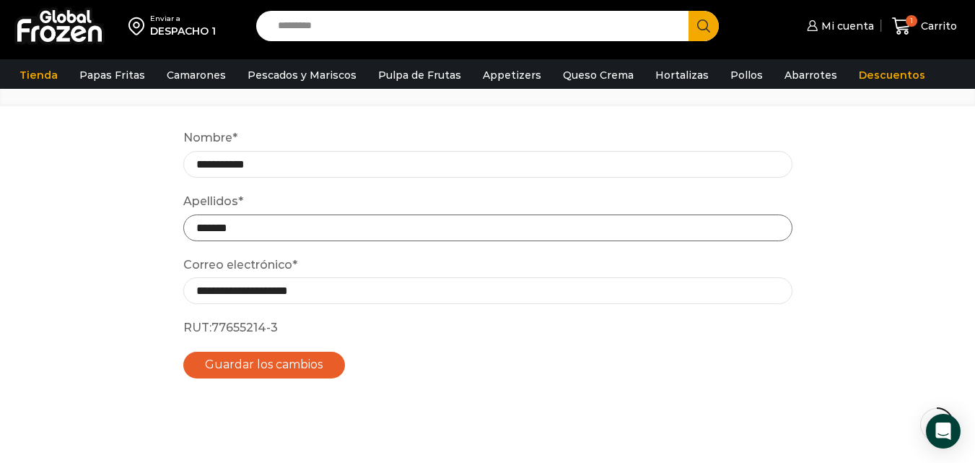
type input "*******"
click at [302, 366] on button "Guardar los cambios" at bounding box center [264, 364] width 162 height 27
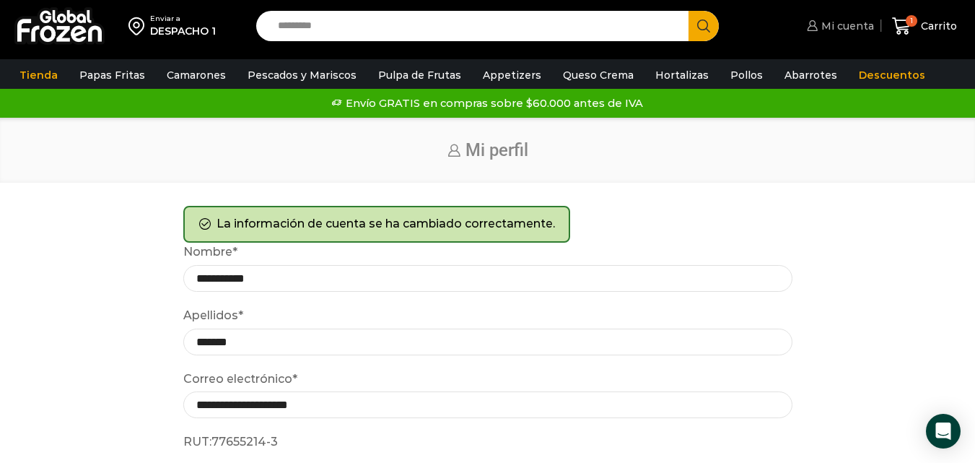
click at [849, 37] on link "Mi cuenta" at bounding box center [838, 26] width 71 height 29
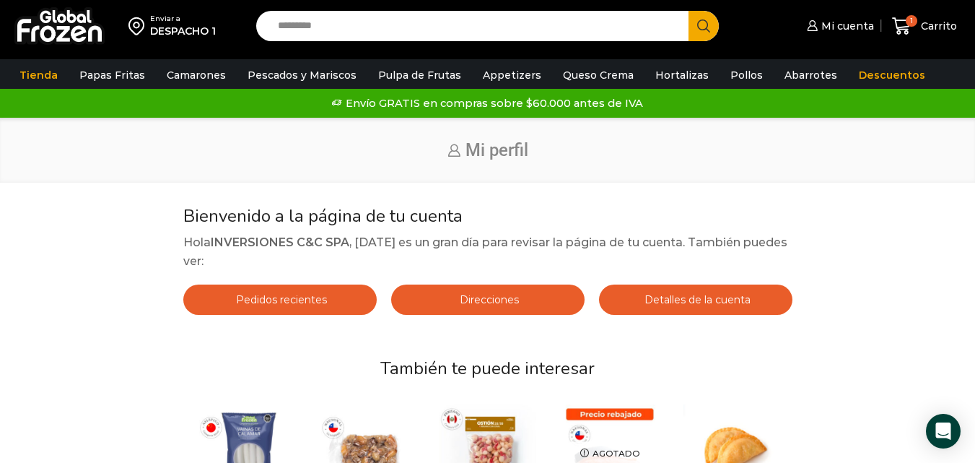
click at [518, 302] on span "Direcciones" at bounding box center [487, 299] width 63 height 13
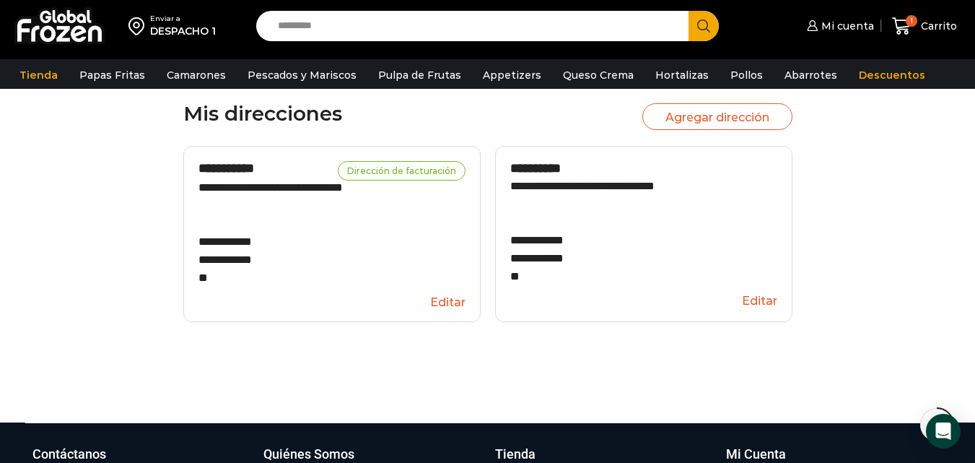
scroll to position [123, 0]
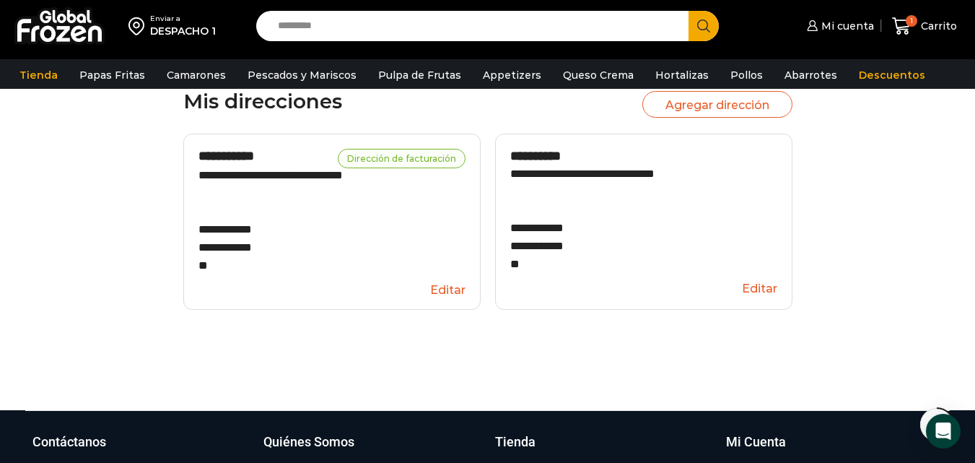
drag, startPoint x: 983, startPoint y: 128, endPoint x: 985, endPoint y: 193, distance: 65.0
click at [974, 193] on html "WordPress WooCommerce Themes Enviar a DESPACHO 1 Search input Search Mi cuenta" at bounding box center [487, 295] width 975 height 837
click at [438, 303] on button "Editar" at bounding box center [331, 289] width 267 height 27
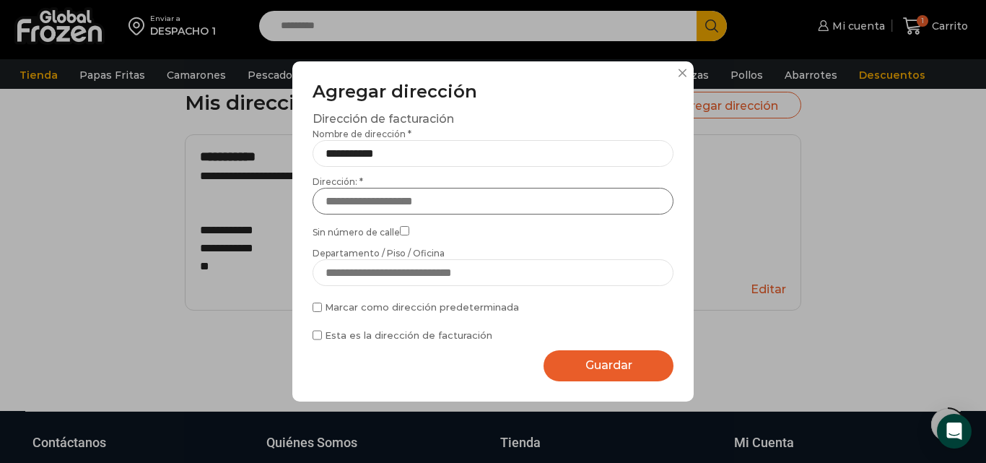
click at [468, 197] on input "Dirección: *" at bounding box center [492, 201] width 361 height 27
click at [529, 172] on div "**********" at bounding box center [492, 235] width 361 height 214
click at [457, 196] on input "**********" at bounding box center [492, 201] width 361 height 27
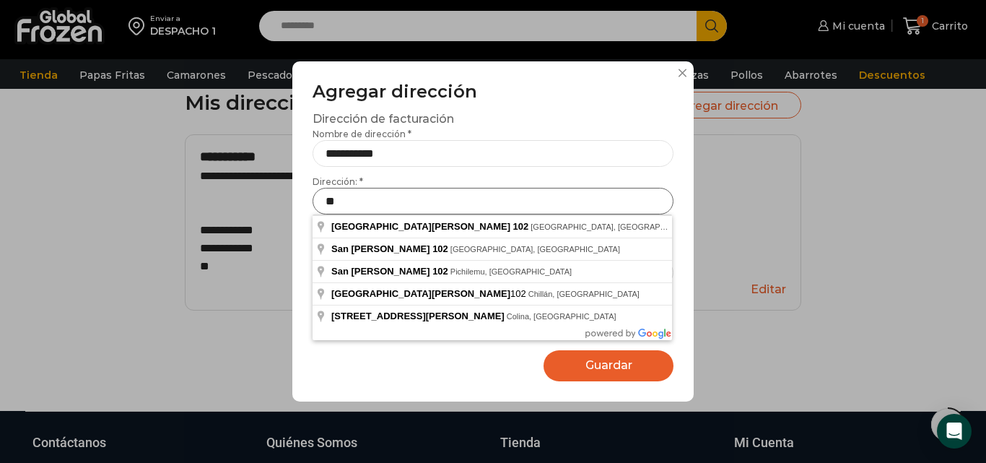
type input "*"
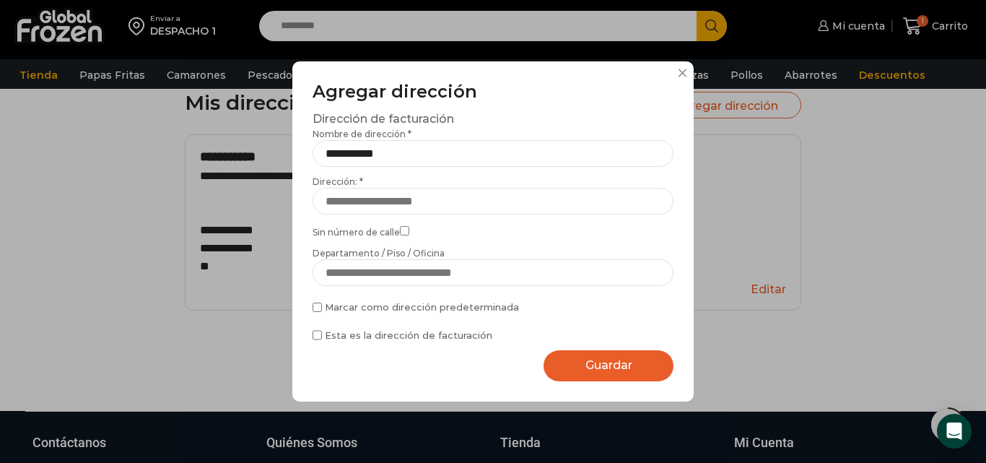
click at [853, 189] on div "**********" at bounding box center [493, 231] width 986 height 463
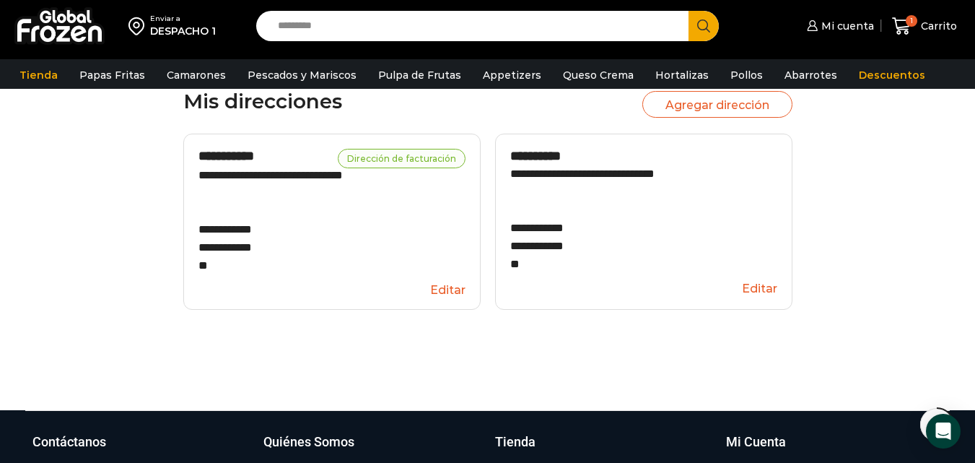
click at [165, 35] on div "DESPACHO 1" at bounding box center [183, 31] width 66 height 14
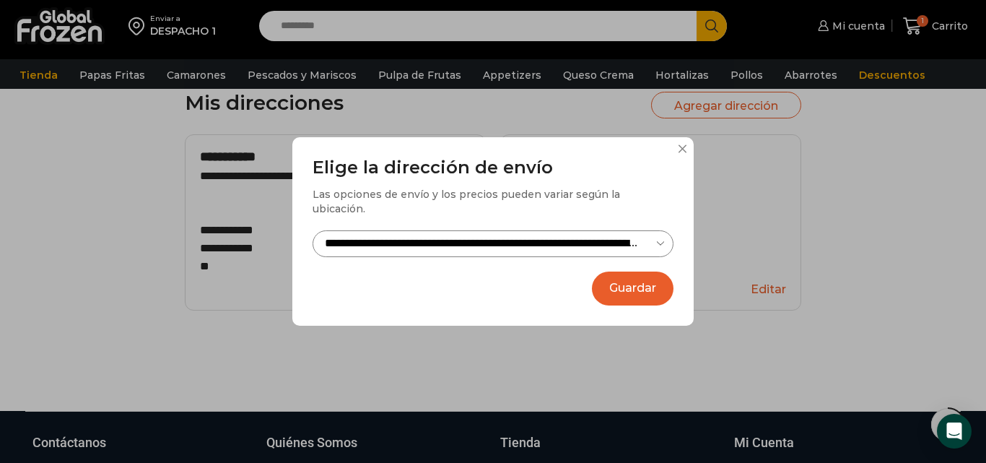
click at [663, 235] on select "**********" at bounding box center [492, 243] width 361 height 27
click at [626, 277] on button "Guardar" at bounding box center [633, 288] width 82 height 34
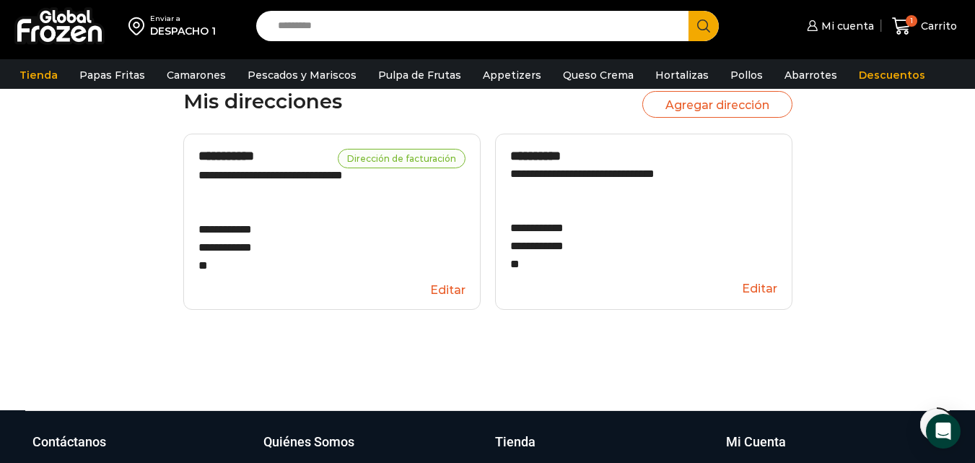
click at [439, 303] on button "Editar" at bounding box center [331, 289] width 267 height 27
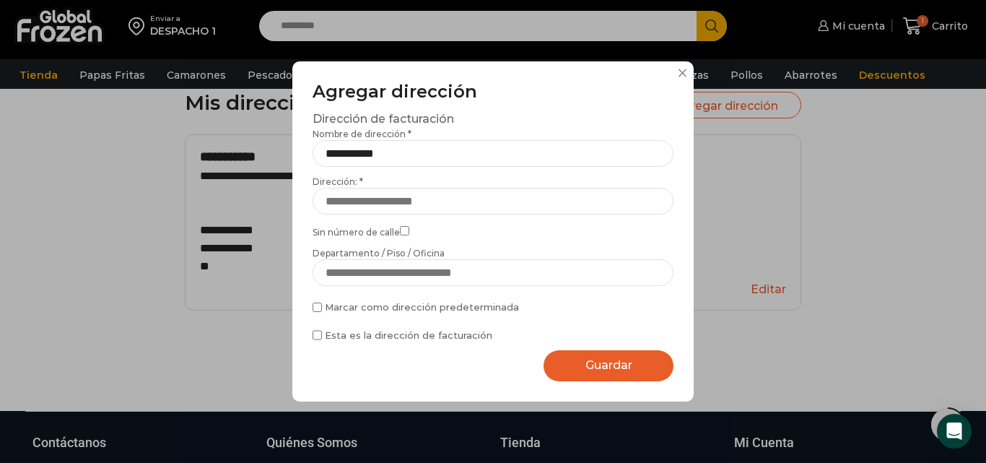
click at [262, 243] on div "**********" at bounding box center [493, 231] width 986 height 463
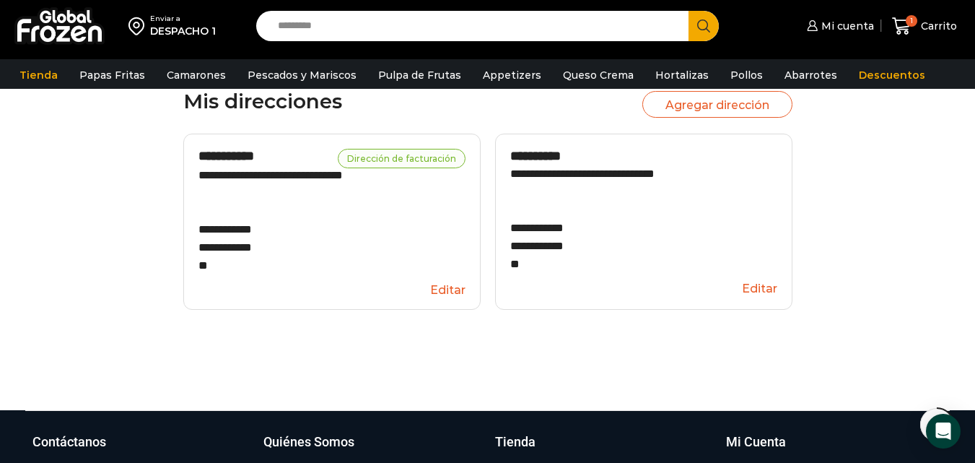
click at [160, 25] on div "DESPACHO 1" at bounding box center [183, 31] width 66 height 14
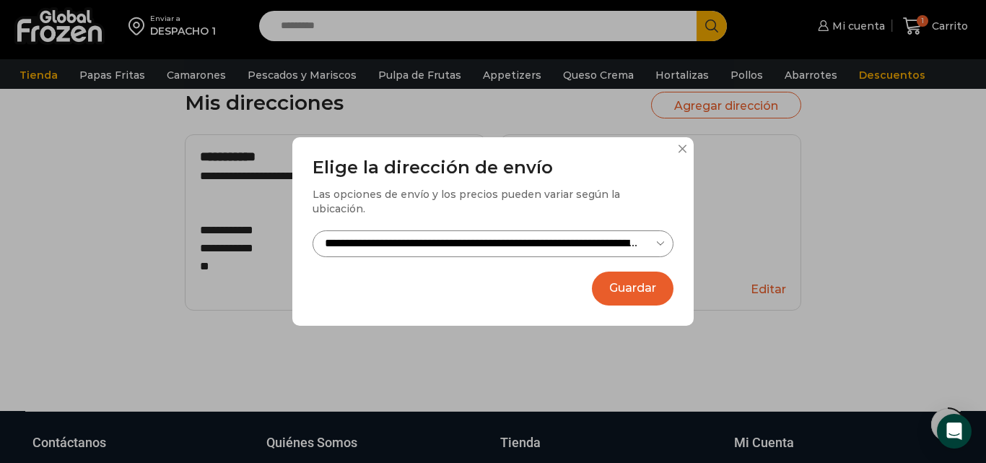
click at [621, 230] on select "**********" at bounding box center [492, 243] width 361 height 27
click at [751, 195] on div "**********" at bounding box center [493, 231] width 986 height 463
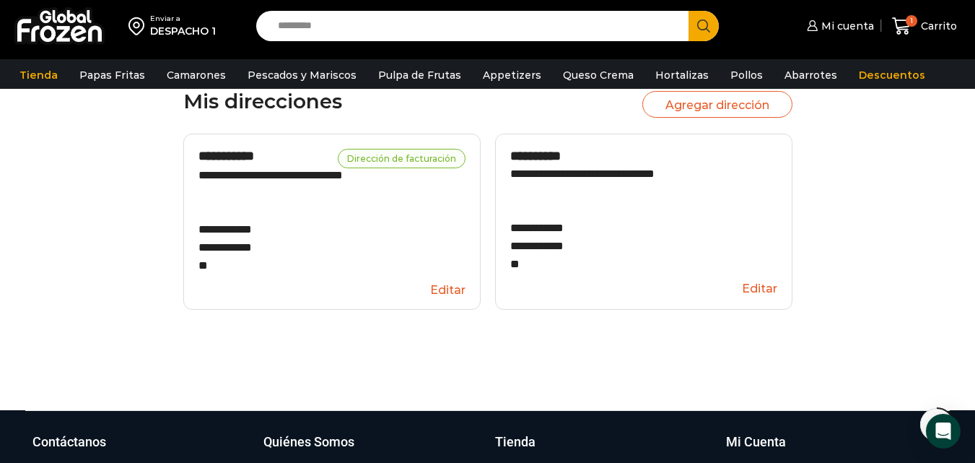
click at [768, 286] on button "Editar" at bounding box center [643, 288] width 267 height 27
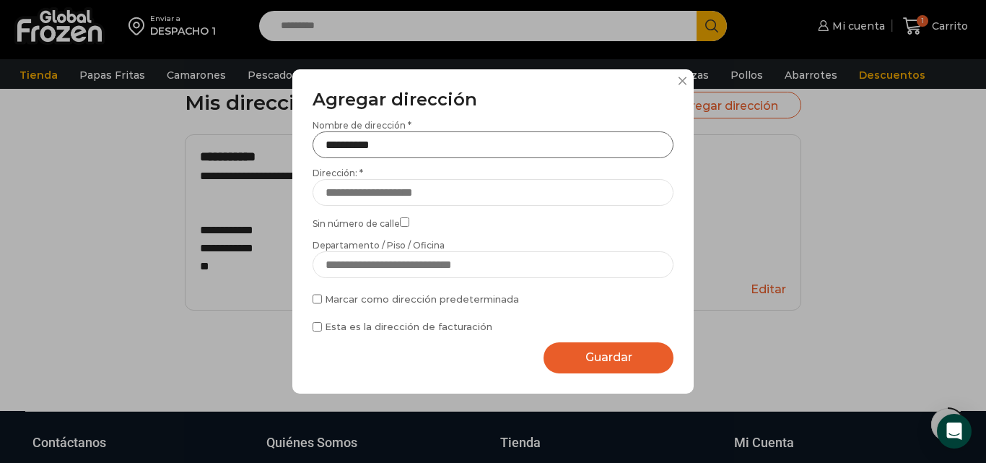
drag, startPoint x: 621, startPoint y: 149, endPoint x: 296, endPoint y: 146, distance: 325.4
click at [296, 146] on div "**********" at bounding box center [492, 230] width 401 height 323
type input "*"
click at [680, 77] on button at bounding box center [682, 80] width 9 height 9
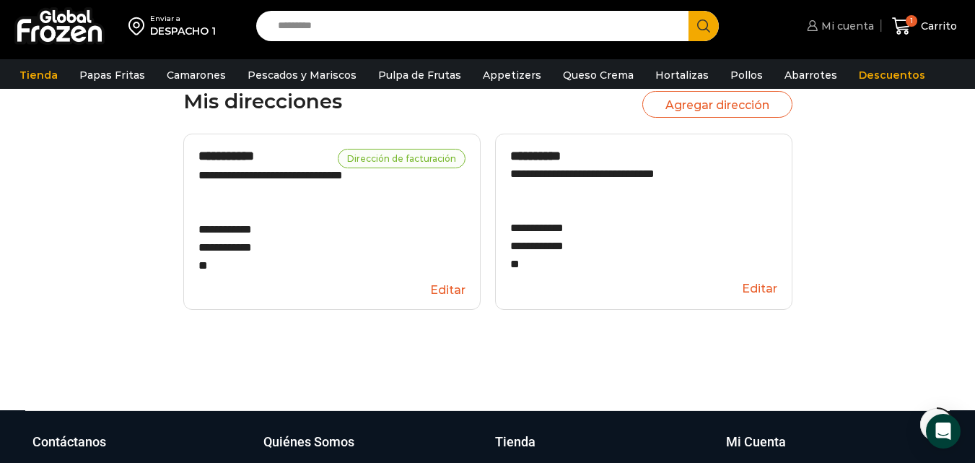
click at [838, 19] on span "Mi cuenta" at bounding box center [846, 26] width 56 height 14
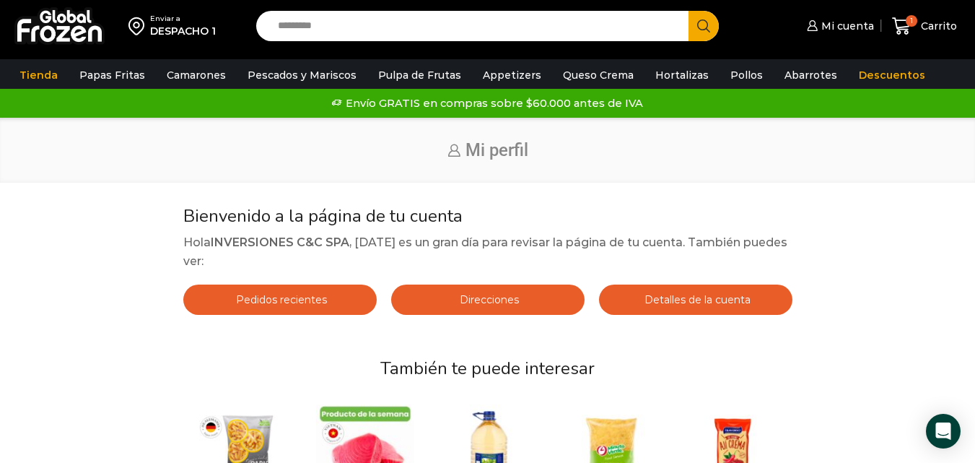
drag, startPoint x: 0, startPoint y: 0, endPoint x: 960, endPoint y: 63, distance: 962.5
click at [734, 293] on link "Detalles de la cuenta" at bounding box center [695, 299] width 193 height 30
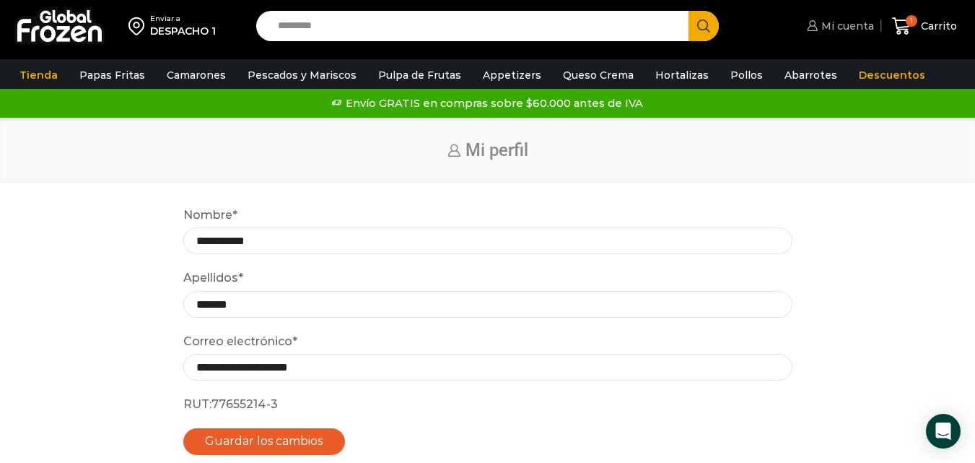
click at [829, 26] on span "Mi cuenta" at bounding box center [846, 26] width 56 height 14
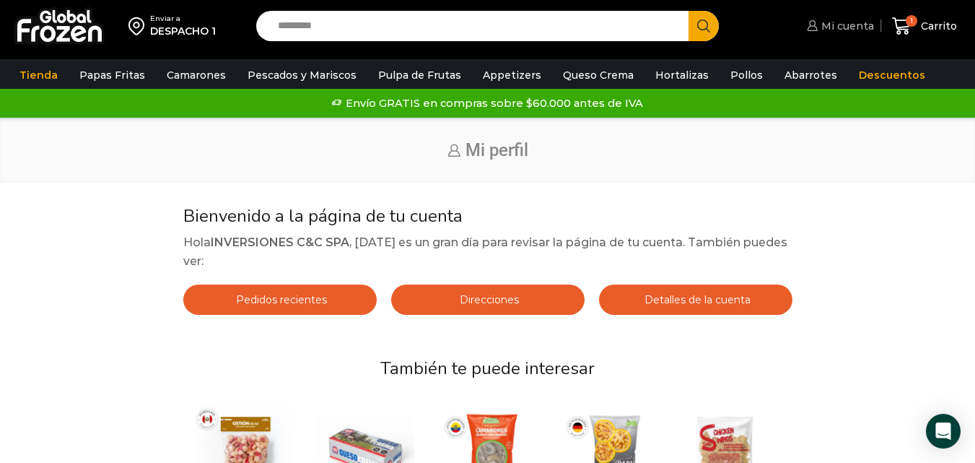
click at [849, 19] on span "Mi cuenta" at bounding box center [846, 26] width 56 height 14
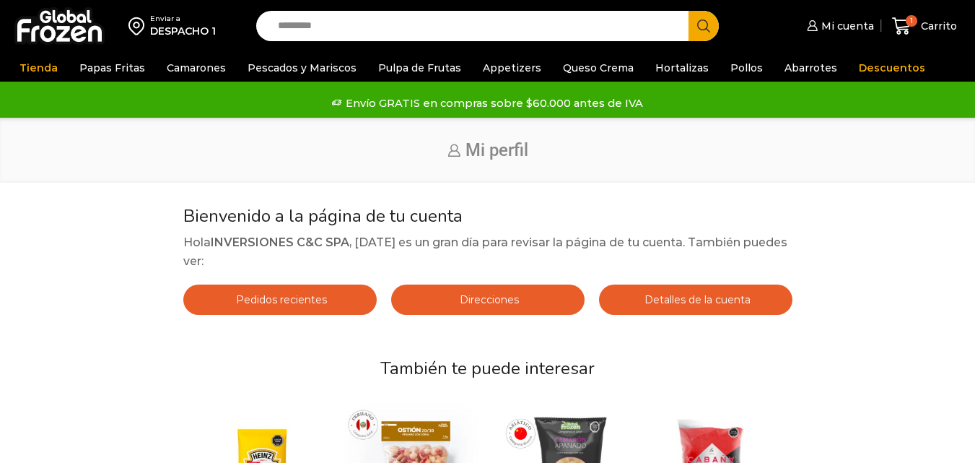
click at [849, 21] on span "Mi cuenta" at bounding box center [846, 26] width 56 height 14
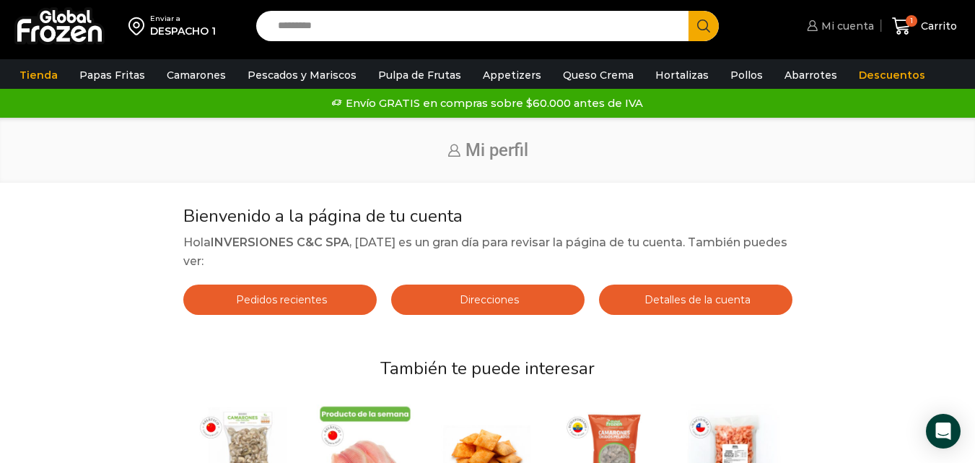
click at [851, 27] on span "Mi cuenta" at bounding box center [846, 26] width 56 height 14
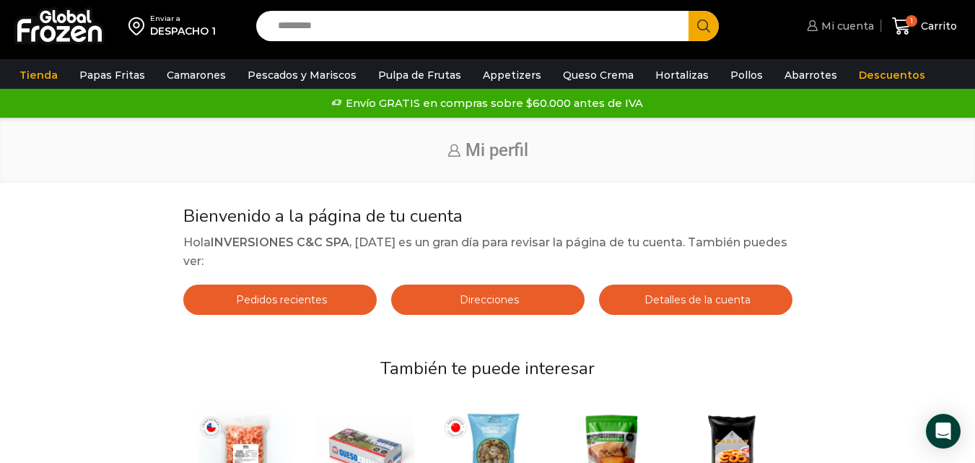
click at [849, 24] on span "Mi cuenta" at bounding box center [846, 26] width 56 height 14
click at [721, 300] on span "Detalles de la cuenta" at bounding box center [696, 299] width 110 height 13
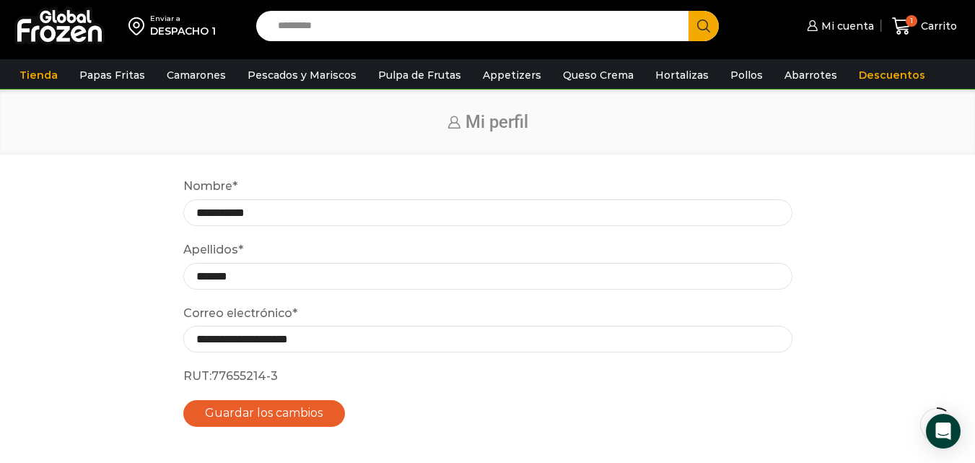
scroll to position [38, 0]
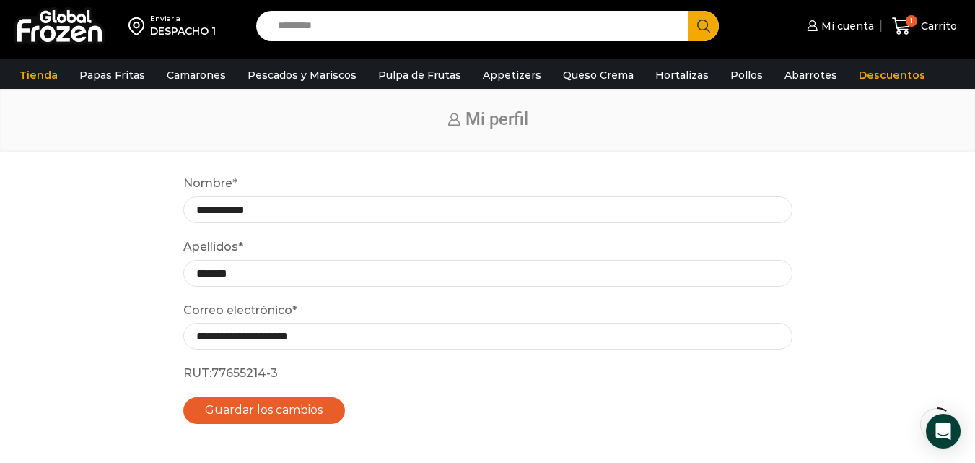
click at [35, 201] on div "**********" at bounding box center [487, 311] width 946 height 274
click at [908, 35] on icon at bounding box center [901, 26] width 19 height 19
click at [908, 35] on div "1 Carrito 1 1 Shopping Cart * $" at bounding box center [924, 26] width 72 height 34
